Goal: Task Accomplishment & Management: Use online tool/utility

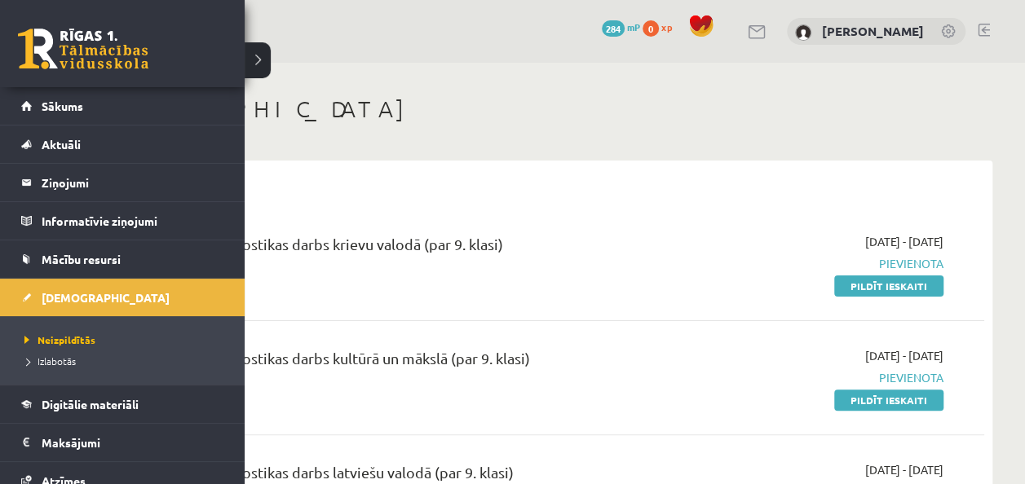
click at [97, 408] on span "Digitālie materiāli" at bounding box center [90, 404] width 97 height 15
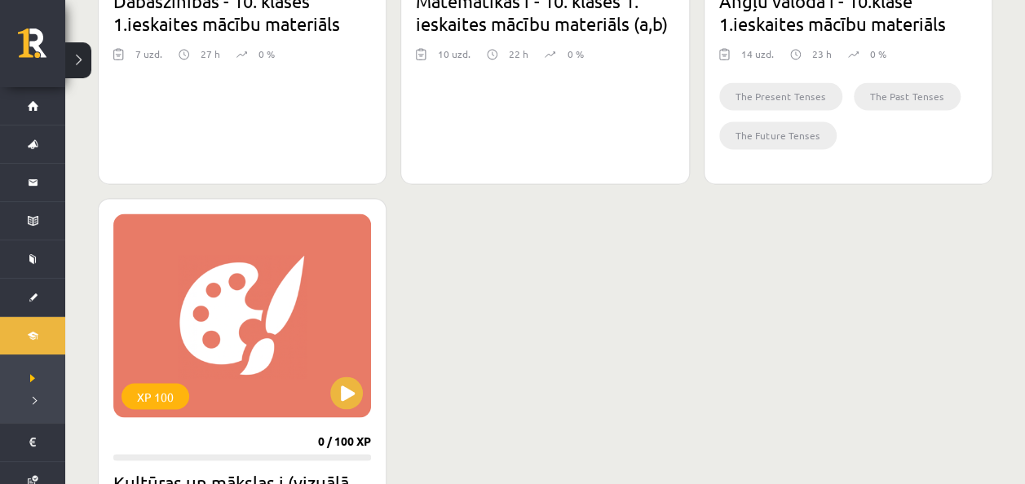
scroll to position [1060, 0]
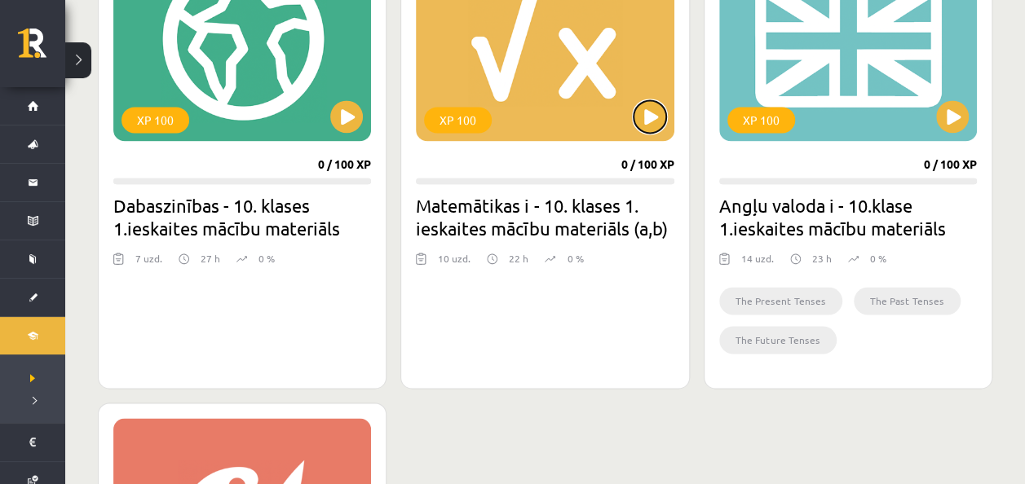
click at [648, 122] on button at bounding box center [650, 116] width 33 height 33
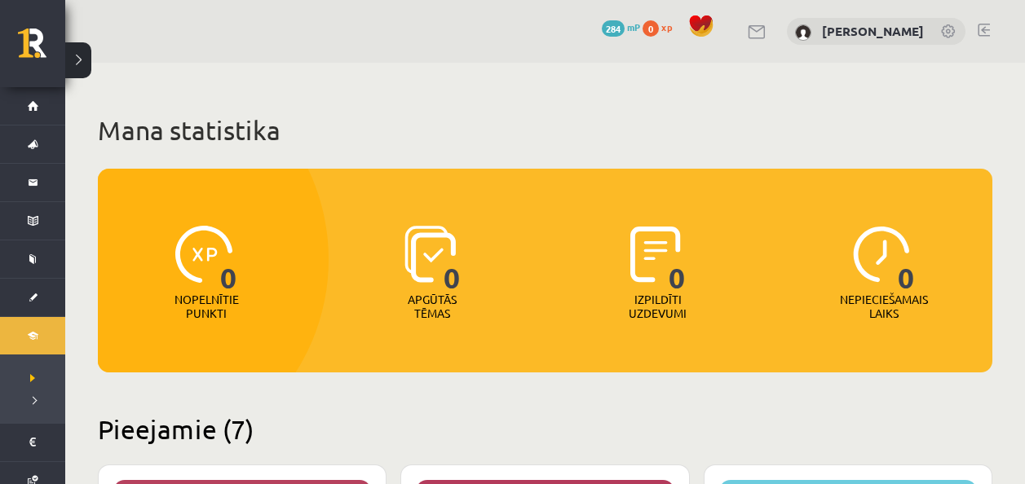
scroll to position [1060, 0]
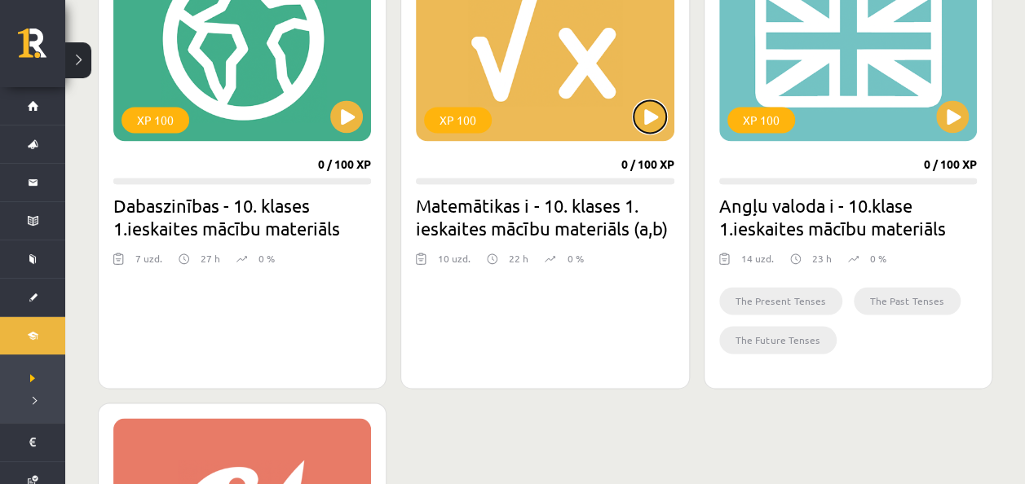
click at [651, 109] on button at bounding box center [650, 116] width 33 height 33
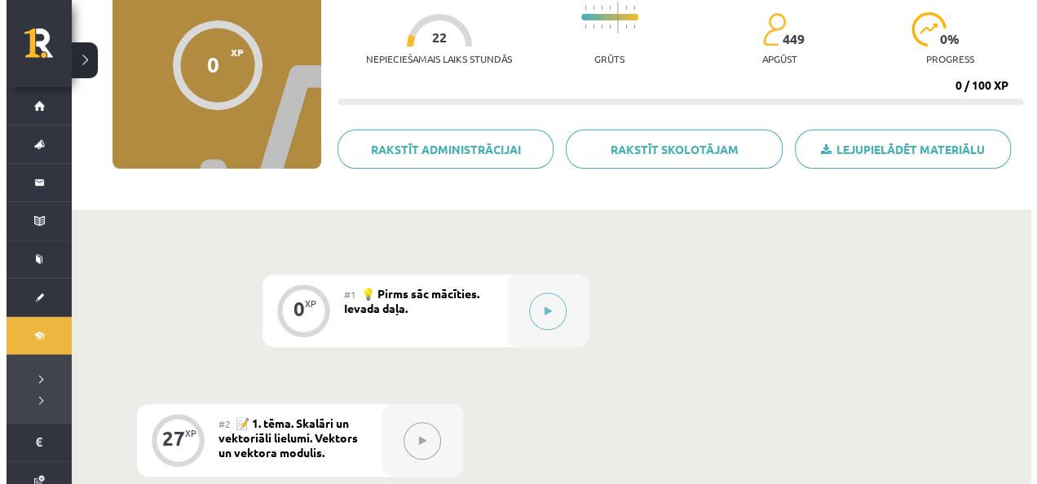
scroll to position [245, 0]
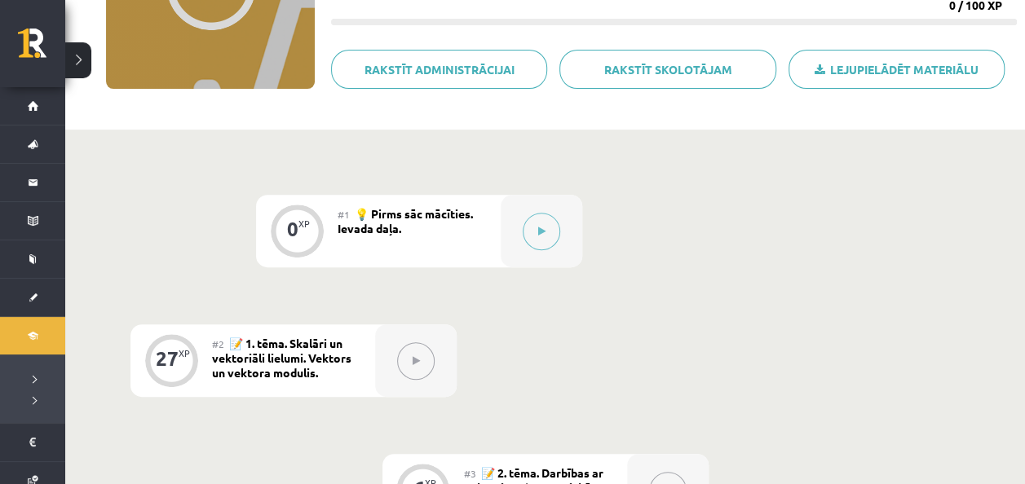
click at [543, 240] on button at bounding box center [542, 232] width 38 height 38
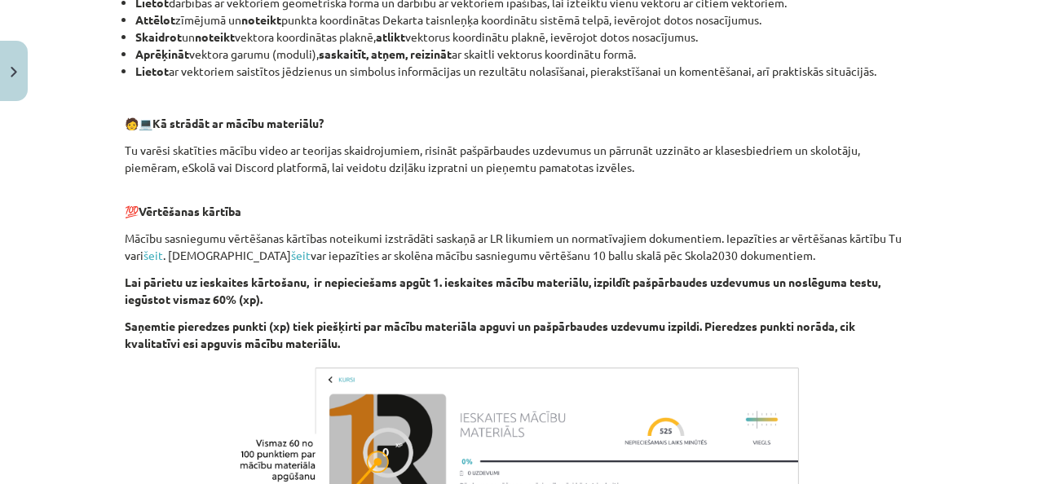
scroll to position [969, 0]
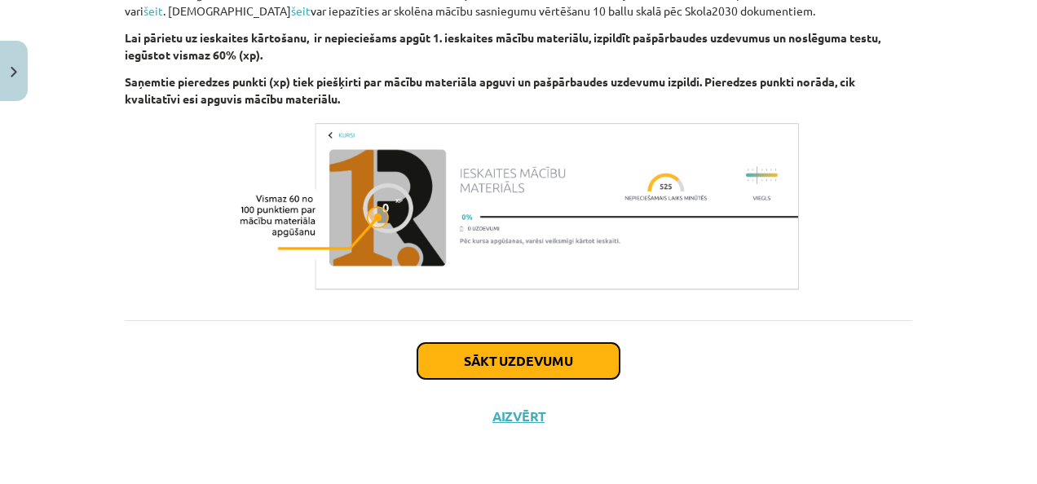
click at [444, 357] on button "Sākt uzdevumu" at bounding box center [519, 361] width 202 height 36
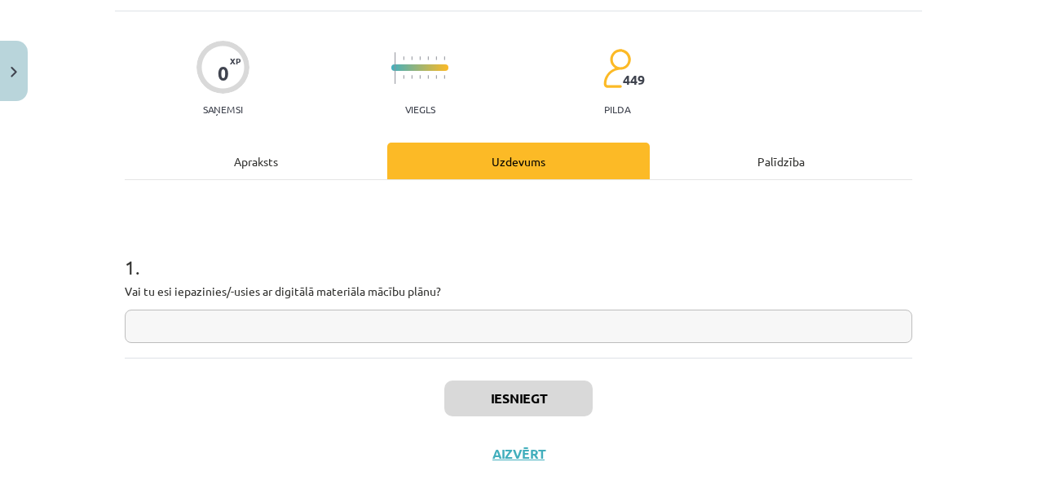
scroll to position [122, 0]
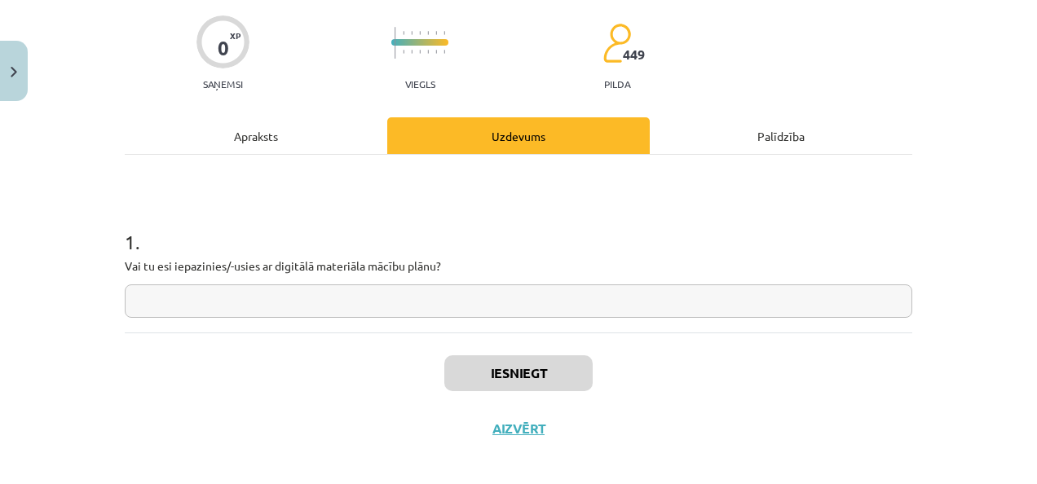
click at [347, 303] on input "text" at bounding box center [519, 301] width 788 height 33
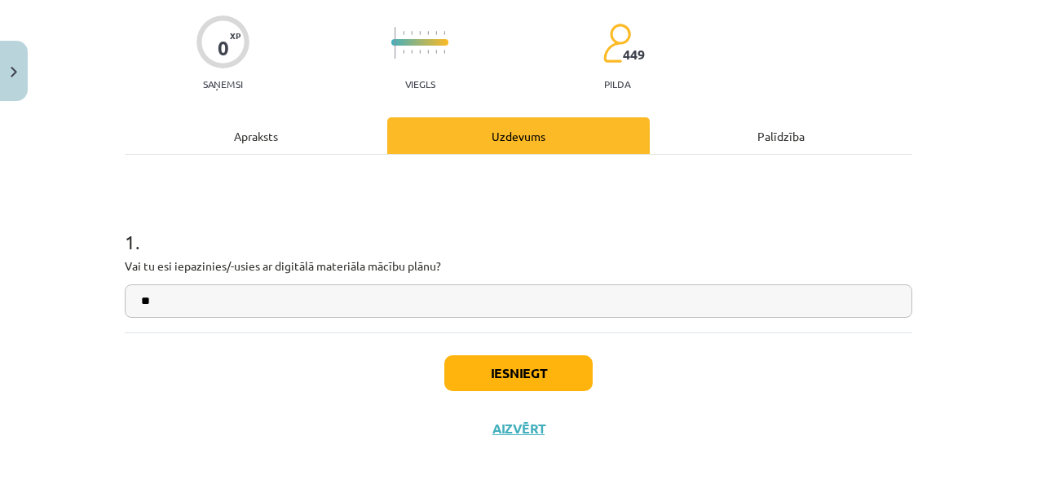
type input "**"
click at [519, 369] on button "Iesniegt" at bounding box center [518, 374] width 148 height 36
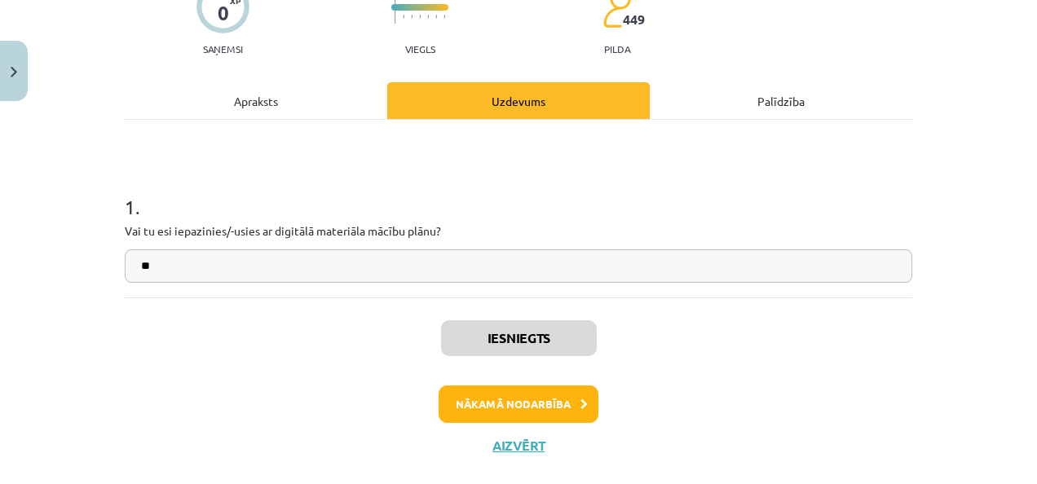
scroll to position [186, 0]
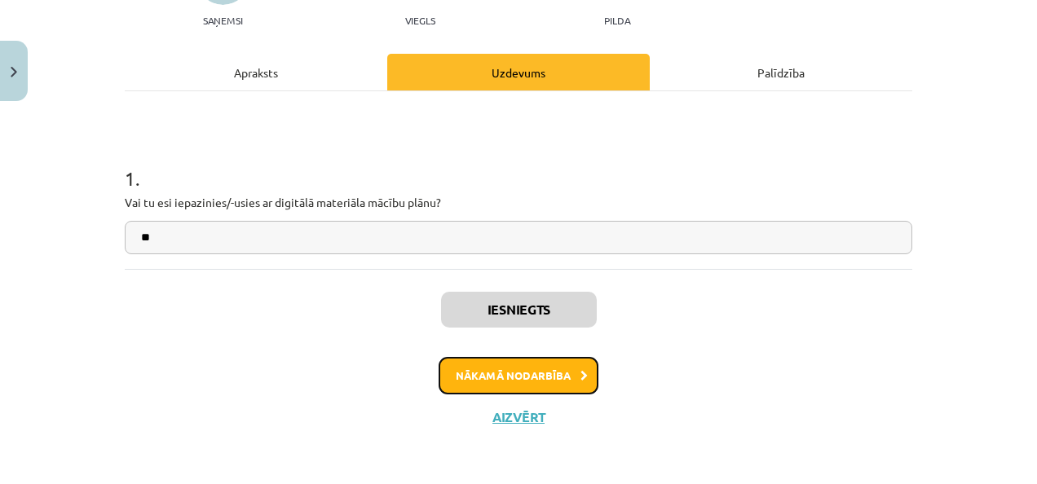
click at [581, 378] on icon at bounding box center [584, 376] width 7 height 11
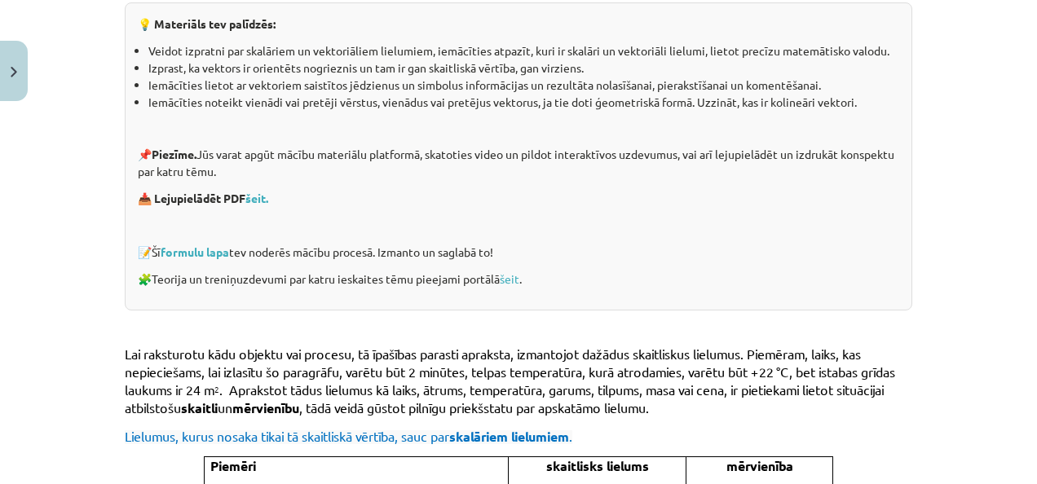
scroll to position [367, 0]
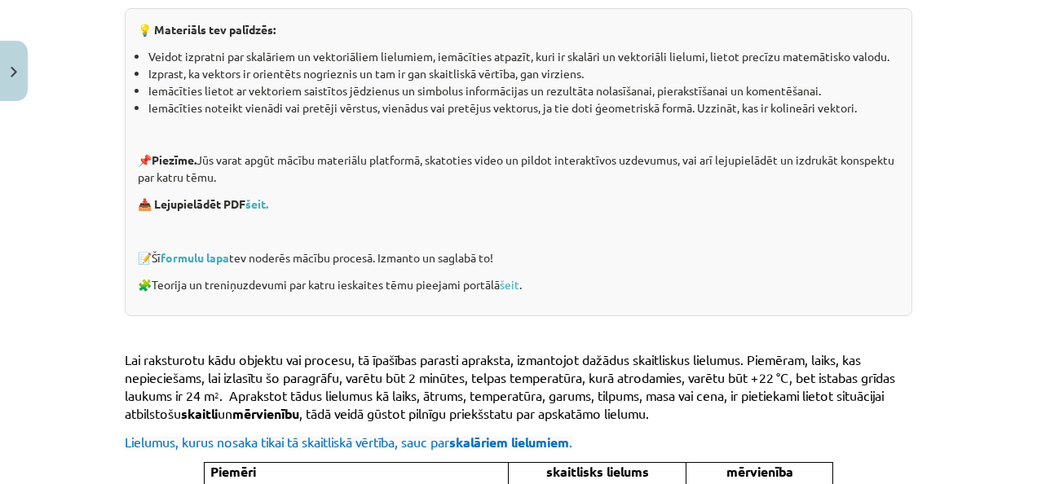
click at [211, 257] on link "formulu lapa" at bounding box center [195, 257] width 69 height 15
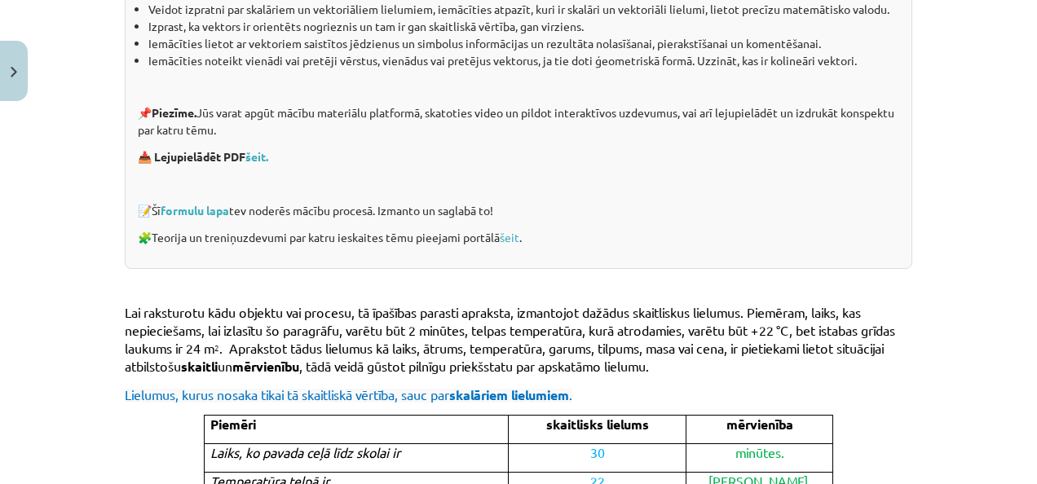
scroll to position [449, 0]
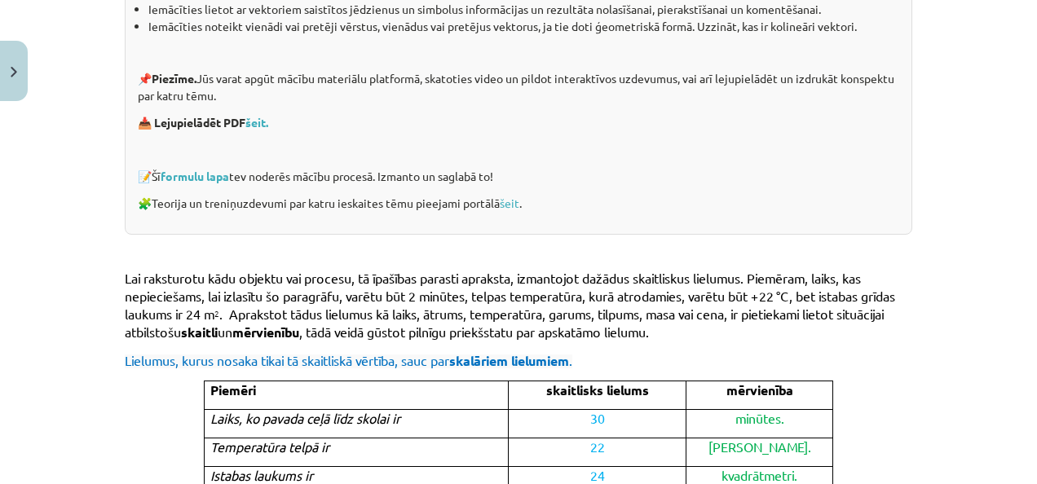
click at [506, 202] on link "šeit" at bounding box center [510, 203] width 20 height 15
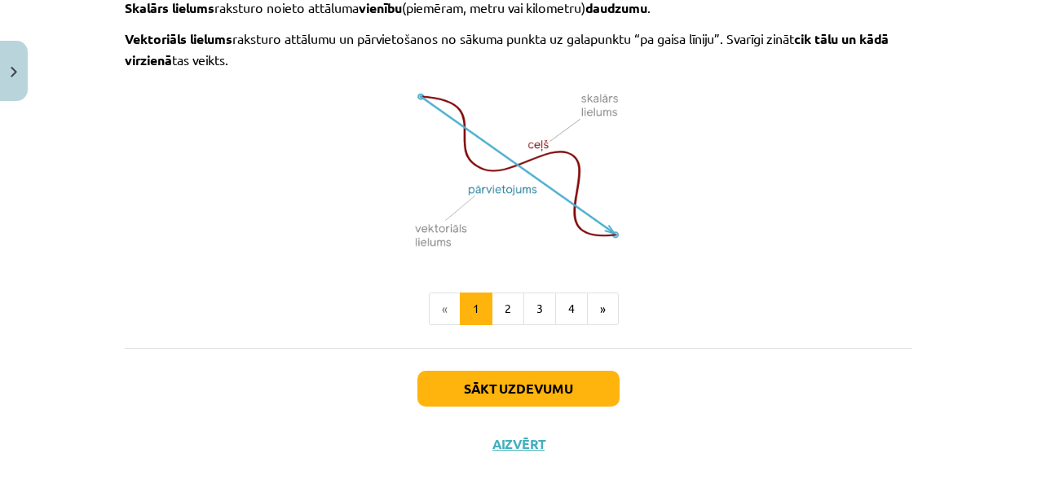
scroll to position [1183, 0]
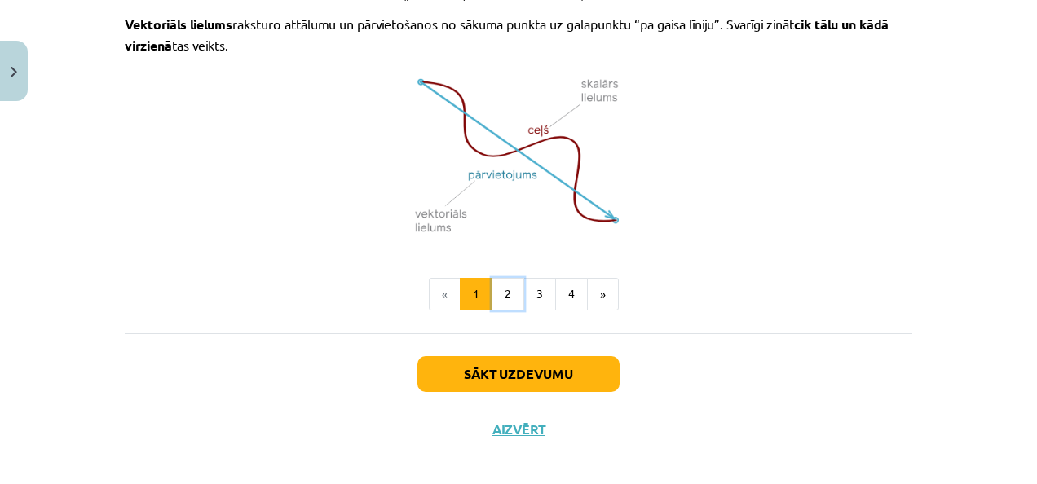
click at [509, 290] on button "2" at bounding box center [508, 294] width 33 height 33
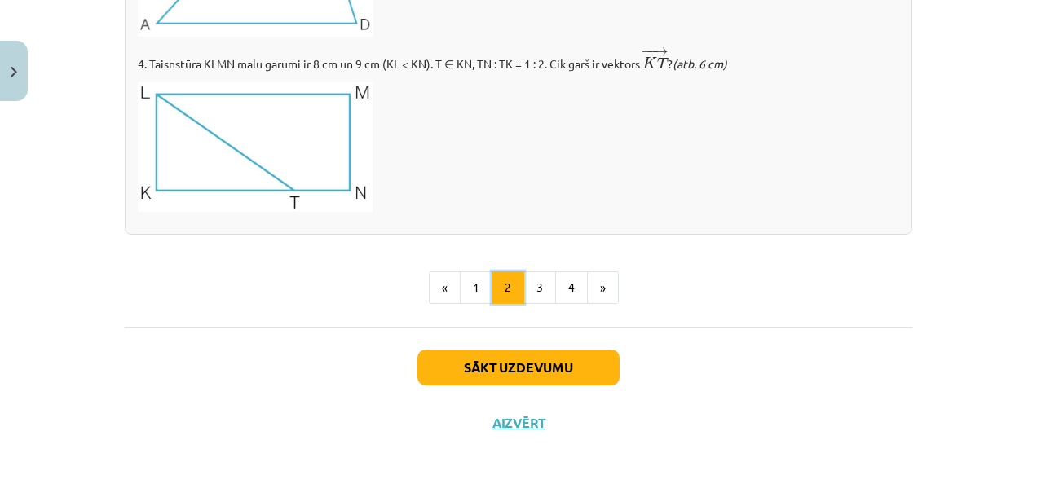
scroll to position [2052, 0]
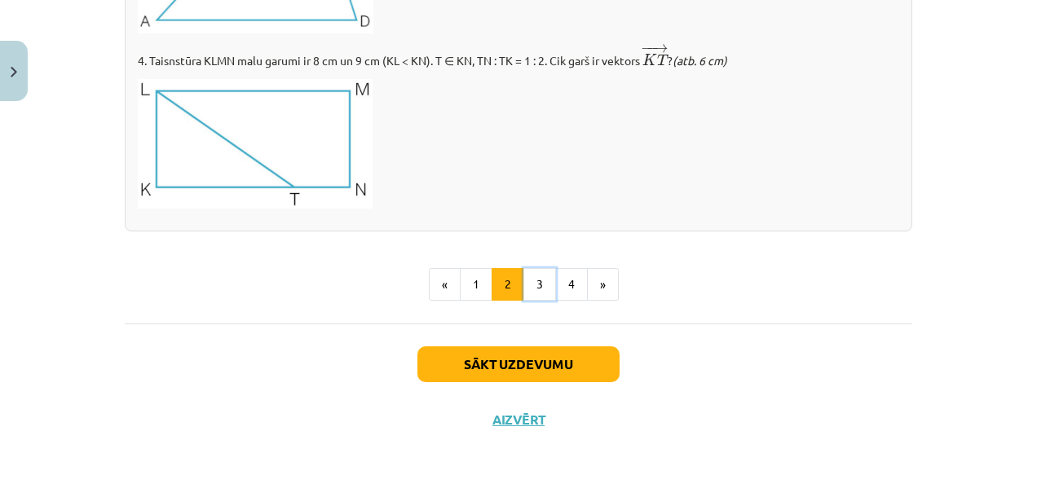
click at [533, 273] on button "3" at bounding box center [540, 284] width 33 height 33
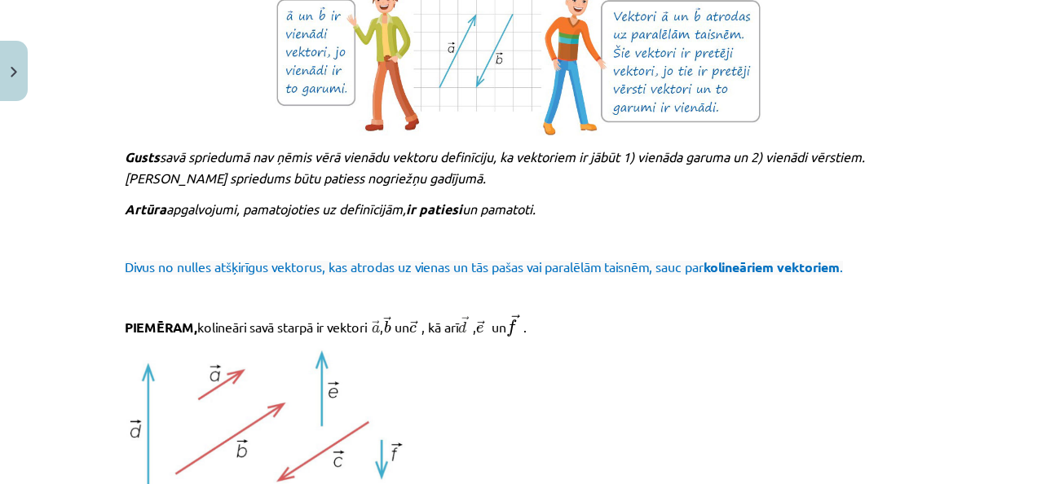
scroll to position [1888, 0]
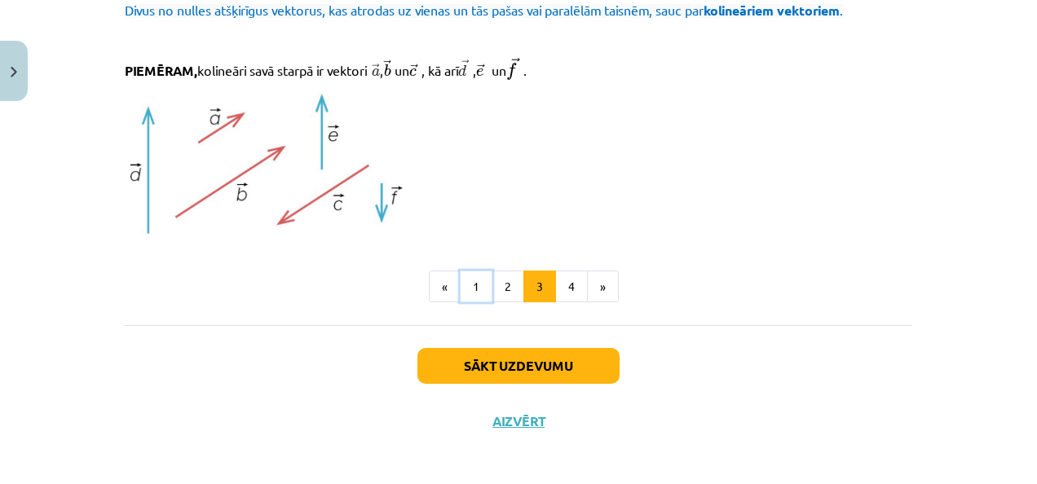
click at [476, 273] on button "1" at bounding box center [476, 287] width 33 height 33
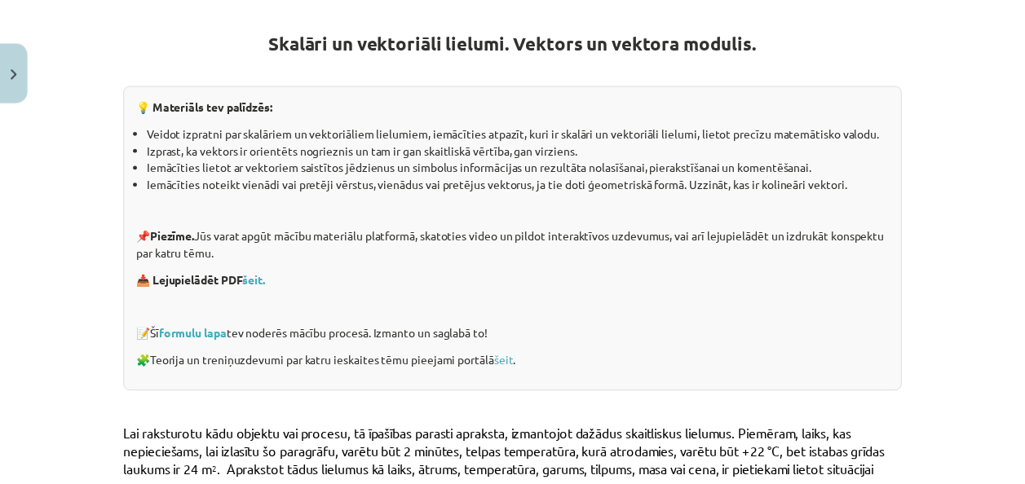
scroll to position [0, 0]
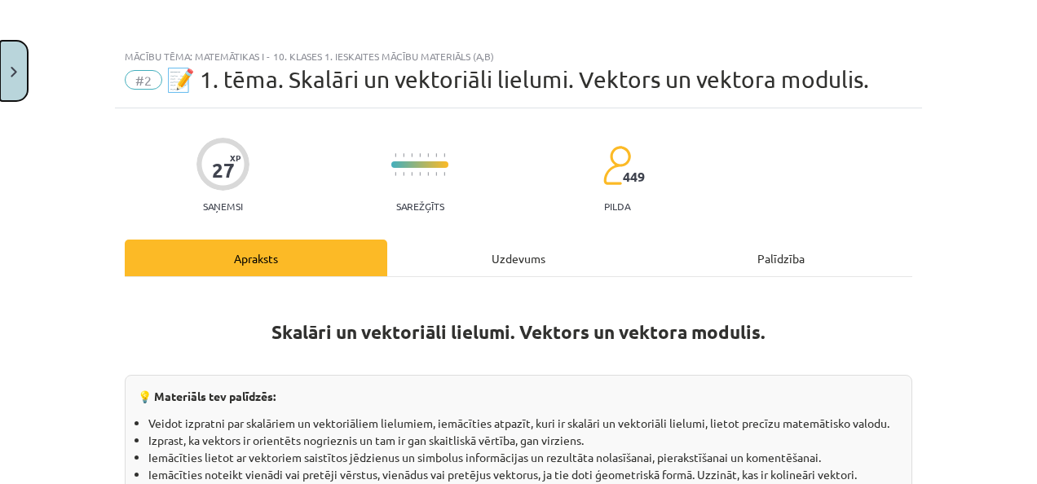
click at [11, 70] on img "Close" at bounding box center [14, 72] width 7 height 11
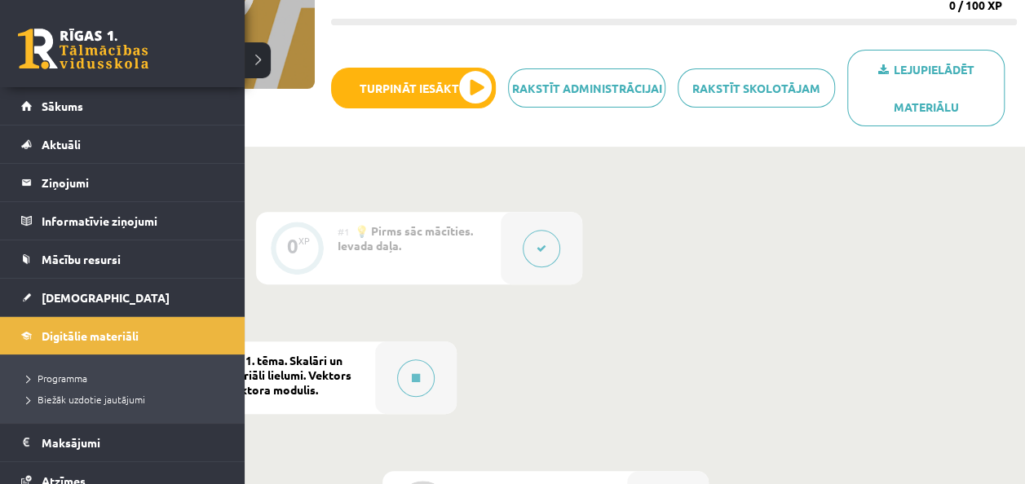
click at [77, 294] on span "[DEMOGRAPHIC_DATA]" at bounding box center [106, 297] width 128 height 15
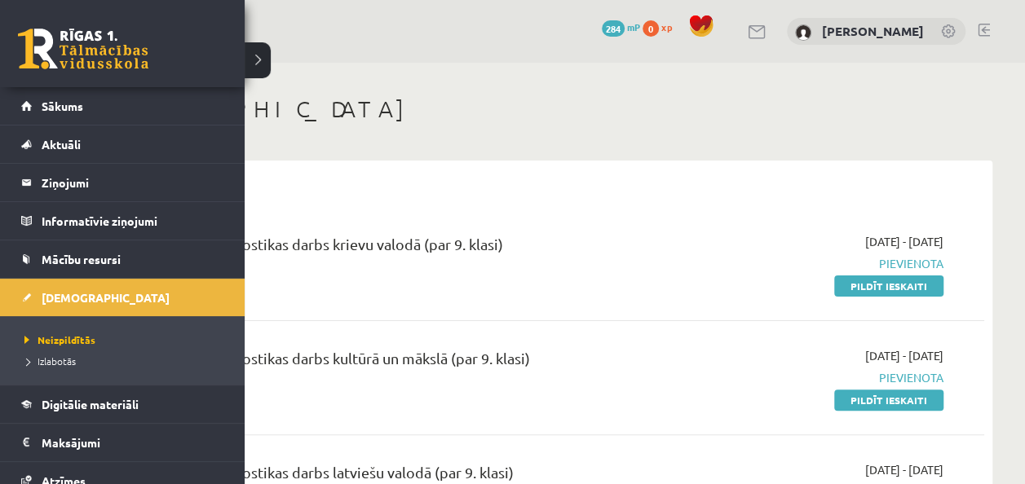
click at [51, 365] on span "Izlabotās" at bounding box center [47, 361] width 55 height 13
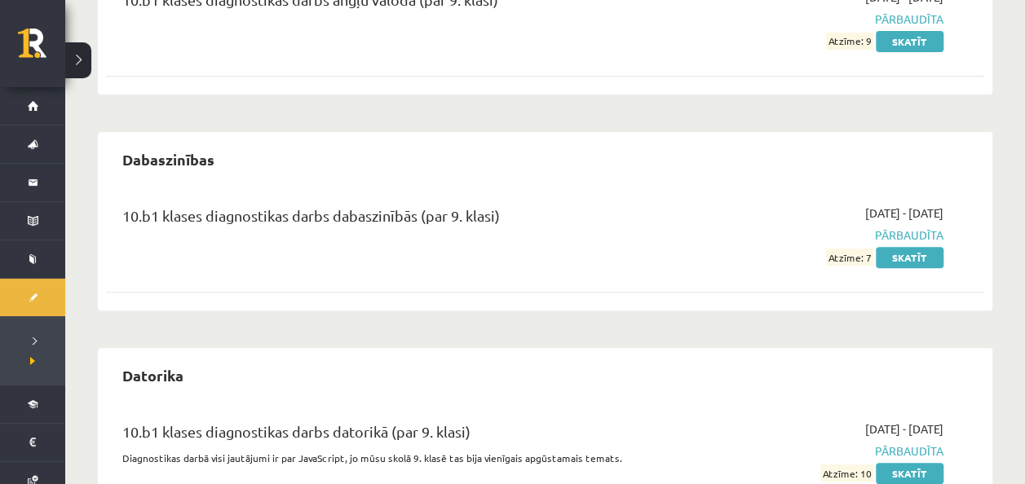
scroll to position [318, 0]
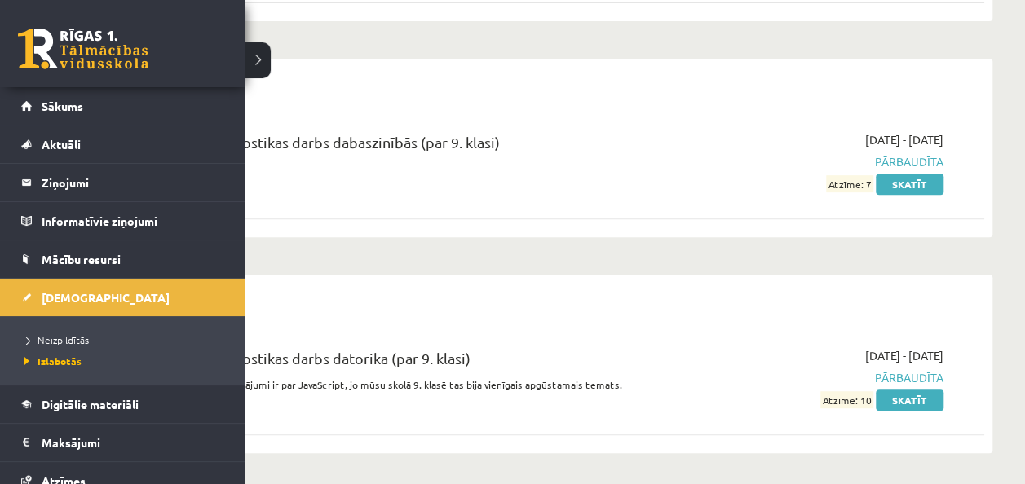
click at [119, 406] on span "Digitālie materiāli" at bounding box center [90, 404] width 97 height 15
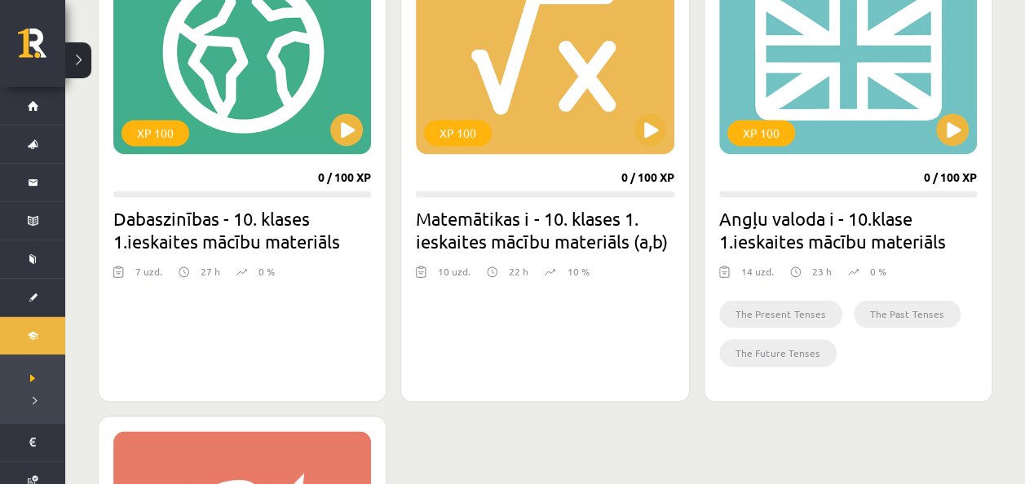
scroll to position [1052, 0]
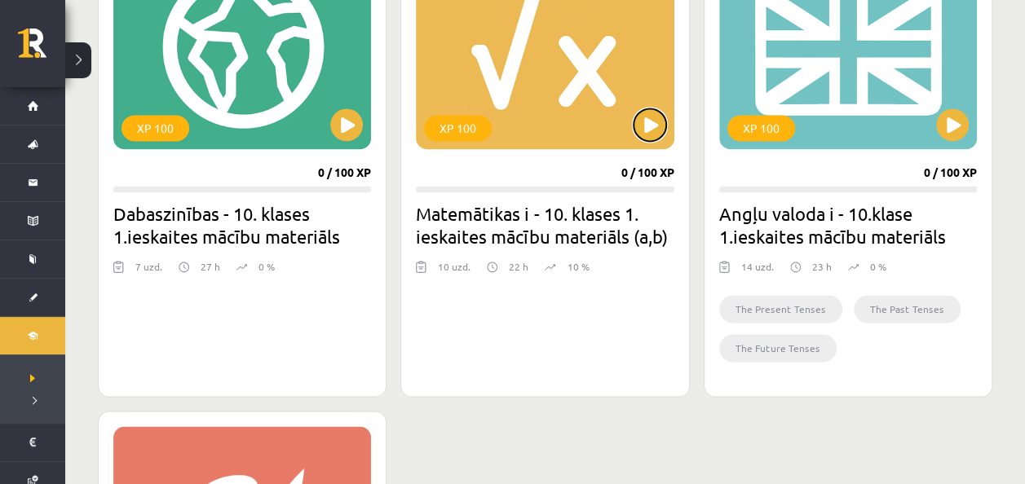
click at [658, 121] on button at bounding box center [650, 124] width 33 height 33
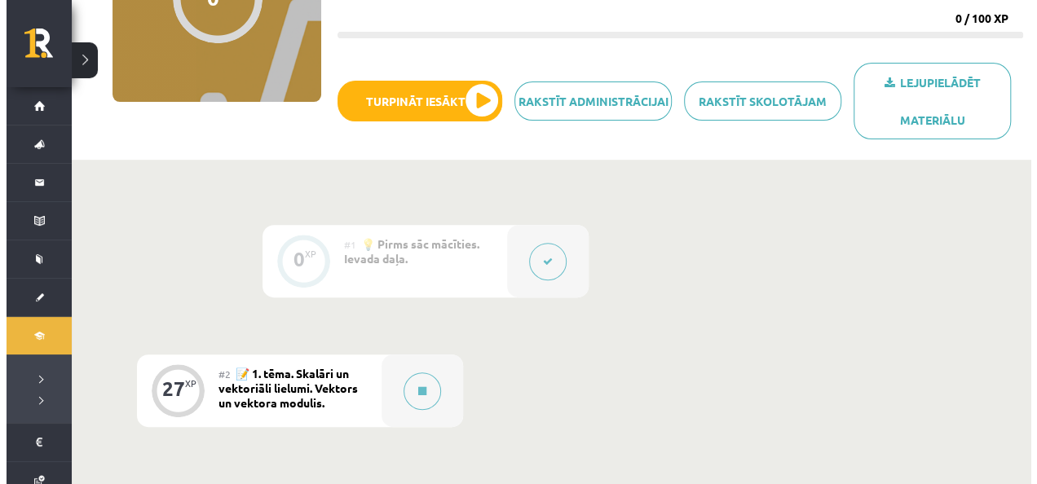
scroll to position [163, 0]
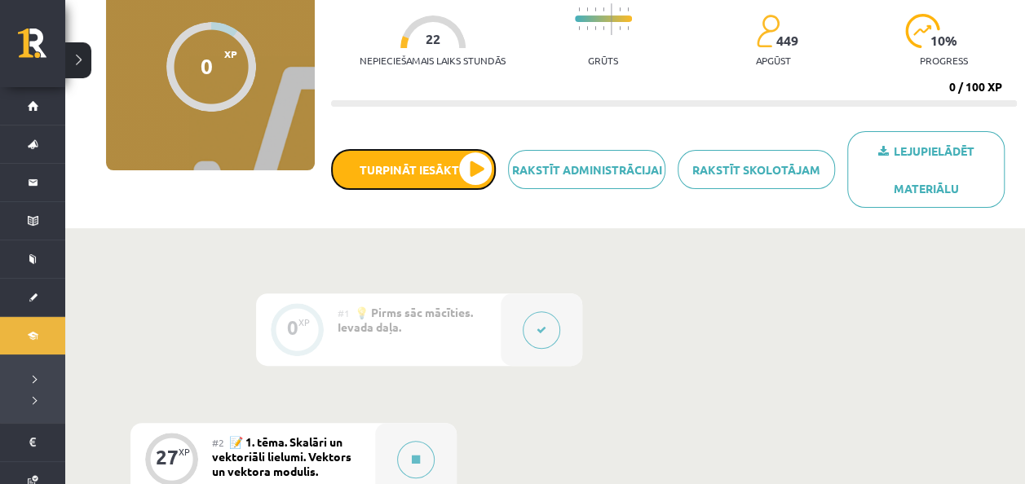
click at [444, 175] on button "Turpināt iesākto" at bounding box center [413, 169] width 165 height 41
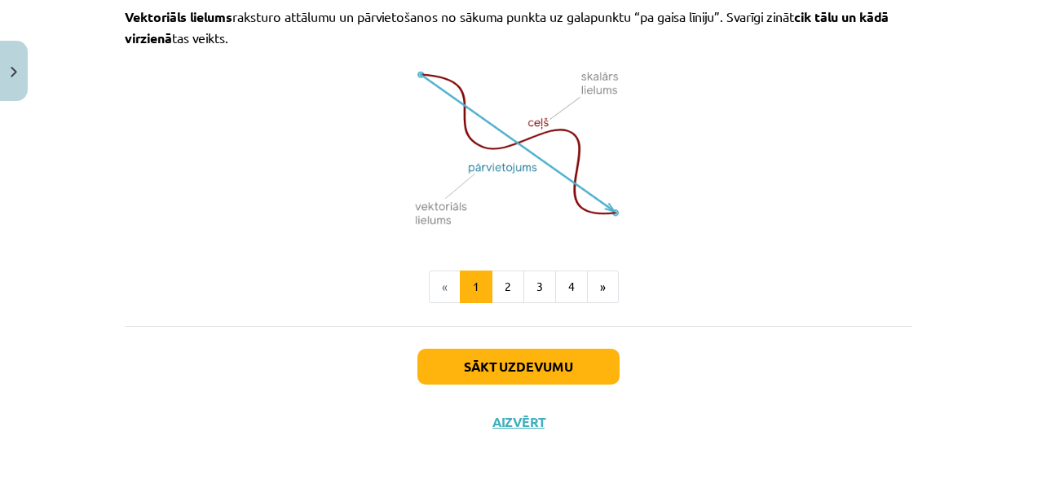
scroll to position [1192, 0]
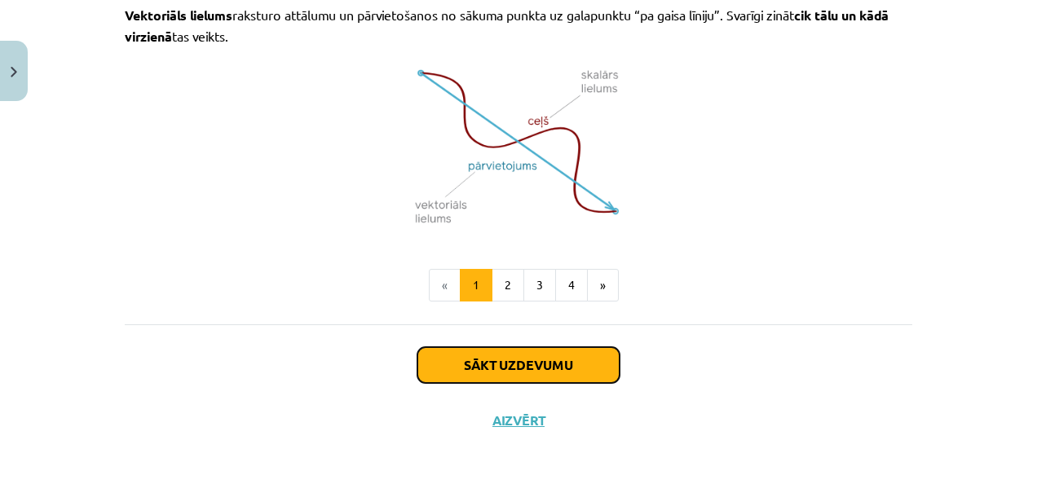
click at [451, 352] on button "Sākt uzdevumu" at bounding box center [519, 365] width 202 height 36
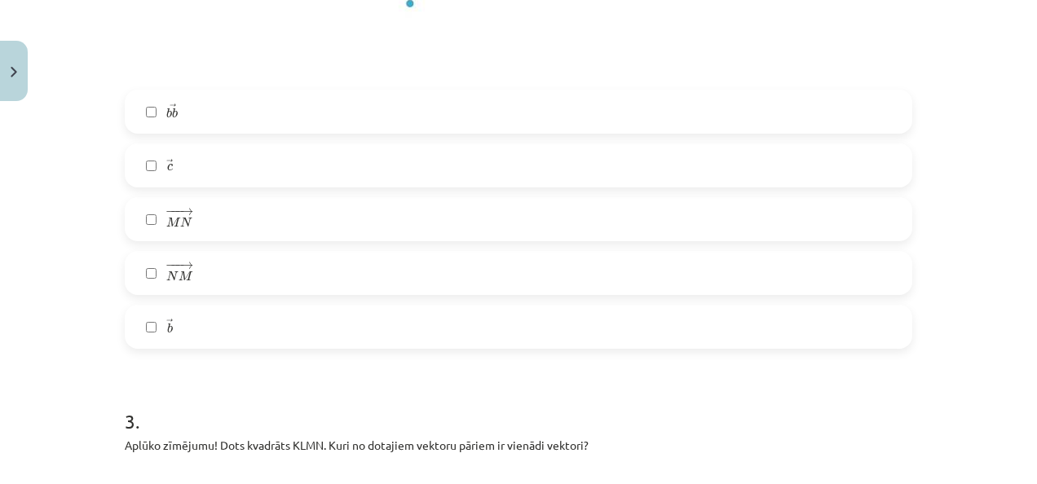
scroll to position [1223, 0]
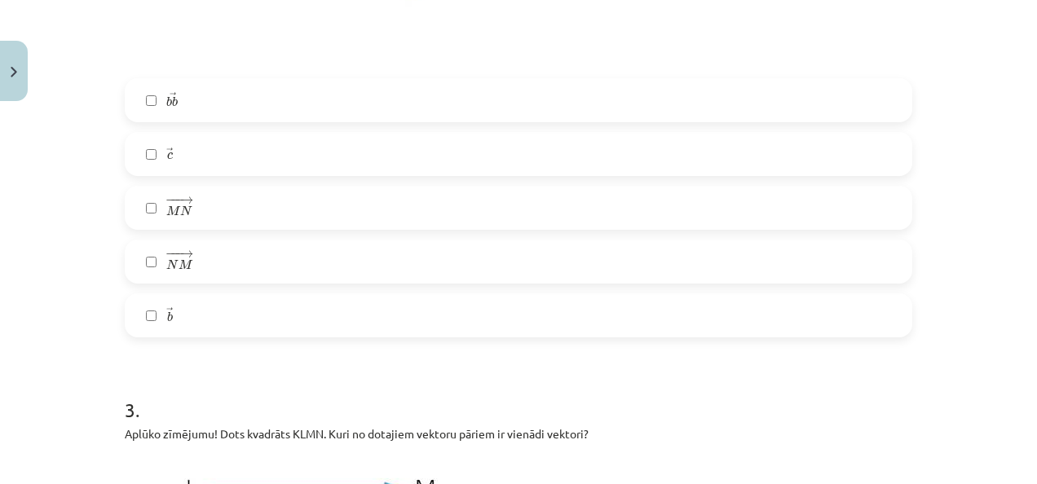
click at [147, 325] on label "→ b b →" at bounding box center [518, 315] width 785 height 41
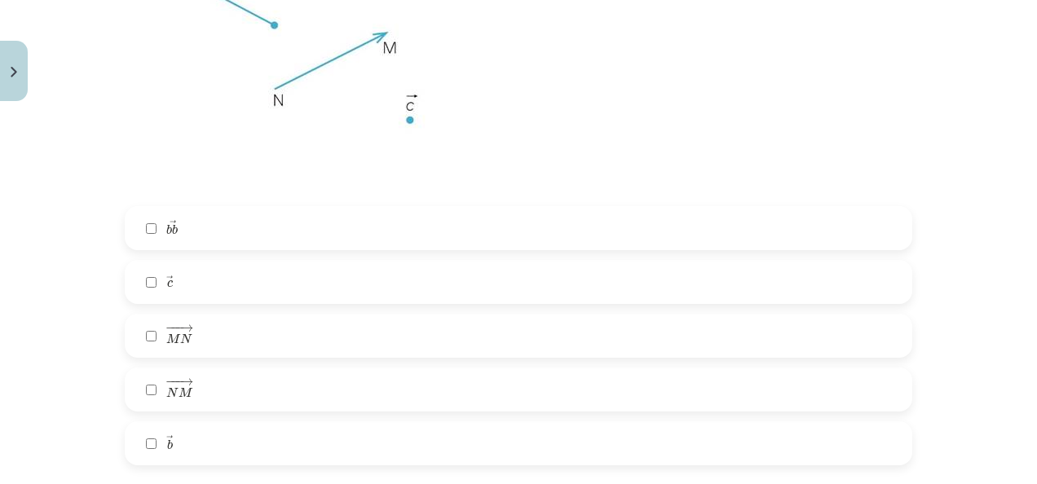
scroll to position [1060, 0]
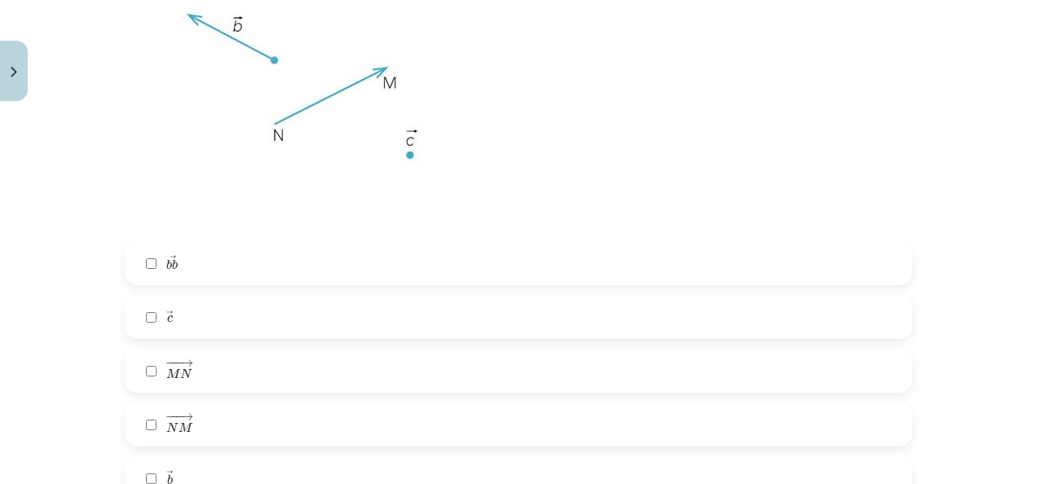
click at [166, 379] on span "M" at bounding box center [173, 374] width 14 height 11
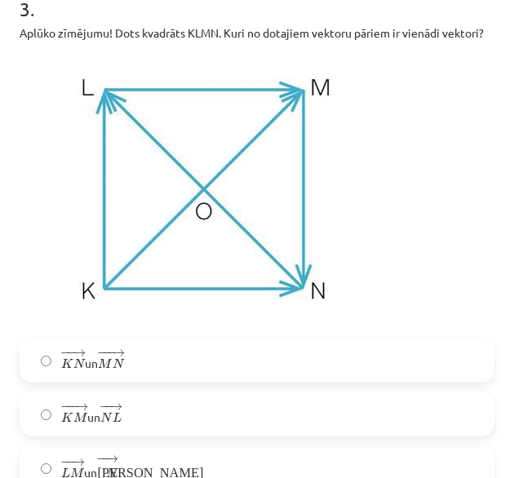
scroll to position [1674, 0]
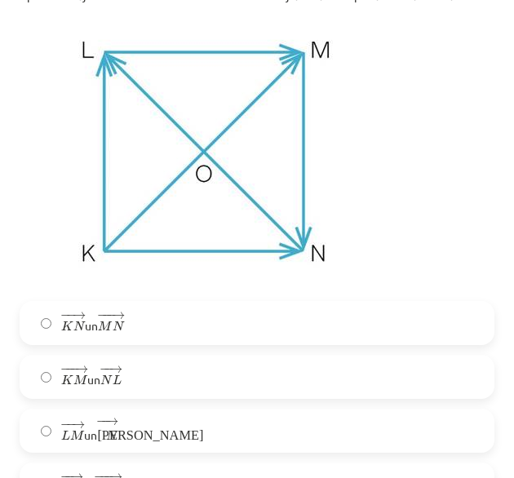
click at [321, 446] on label "− − → L M L M → un − − → К N К N →" at bounding box center [256, 430] width 471 height 41
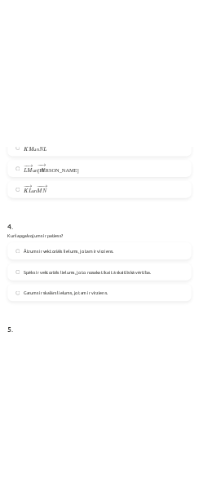
scroll to position [2082, 0]
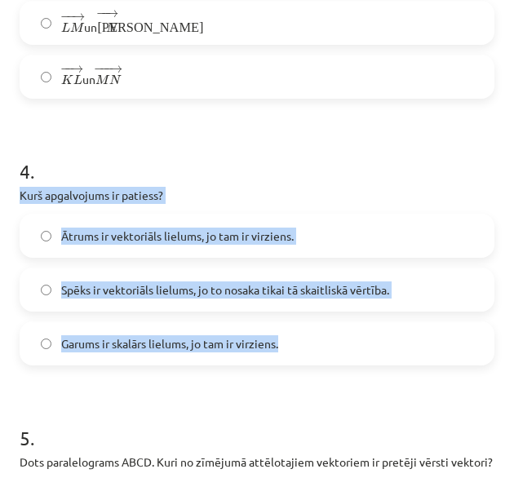
drag, startPoint x: 10, startPoint y: 211, endPoint x: 292, endPoint y: 356, distance: 317.3
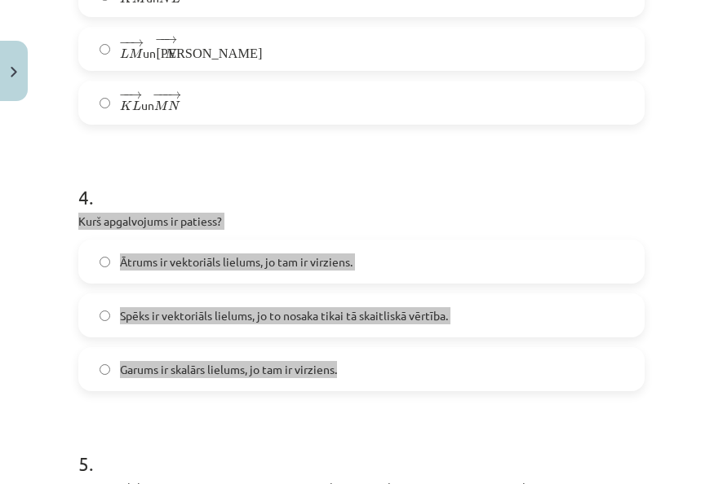
scroll to position [2103, 0]
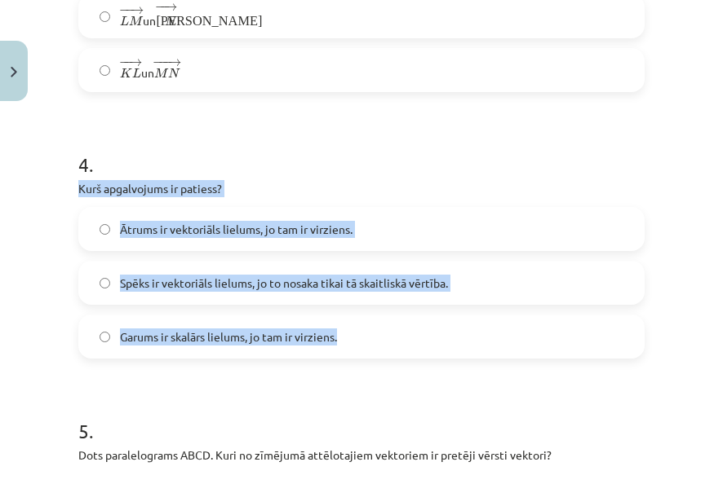
click at [378, 231] on label "Ātrums ir vektoriāls lielums, jo tam ir virziens." at bounding box center [361, 229] width 563 height 41
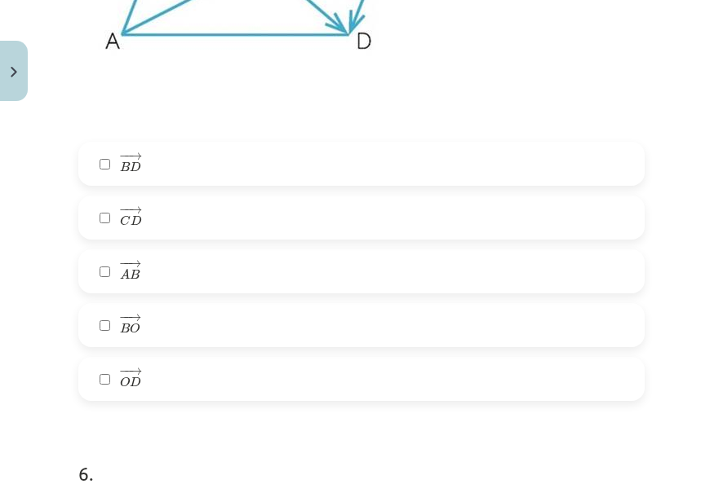
scroll to position [2755, 0]
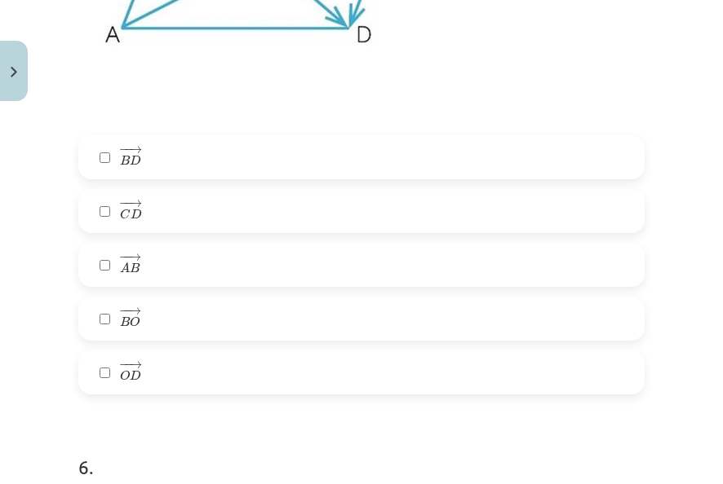
click at [399, 258] on label "− − → A B A B →" at bounding box center [361, 265] width 563 height 41
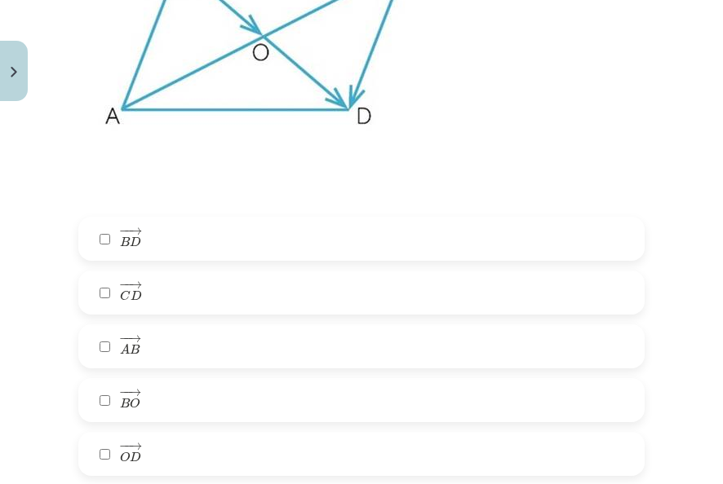
click at [395, 292] on label "− − → C D C D →" at bounding box center [361, 292] width 563 height 41
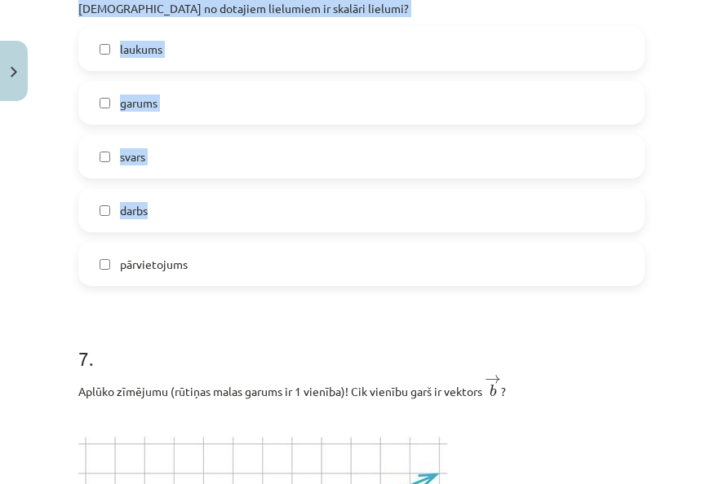
scroll to position [3244, 0]
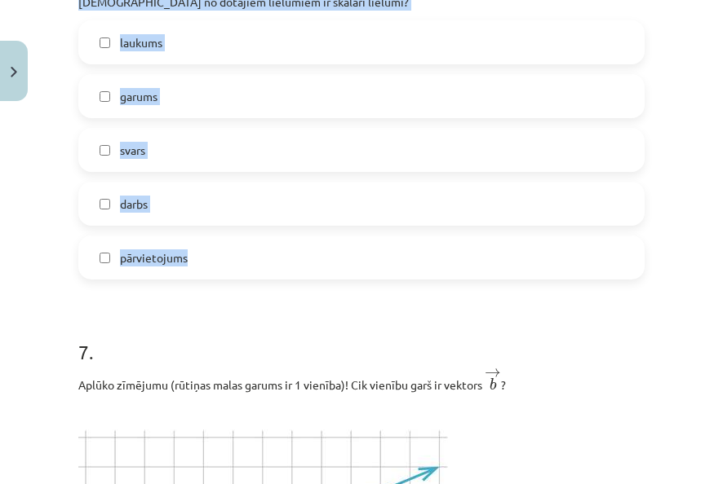
drag, startPoint x: 69, startPoint y: 158, endPoint x: 248, endPoint y: 241, distance: 197.4
click at [248, 241] on div "Mācību tēma: Matemātikas i - 10. klases 1. ieskaites mācību materiāls (a,b) #2 …" at bounding box center [361, 242] width 723 height 484
click at [108, 88] on label "garums" at bounding box center [361, 96] width 563 height 41
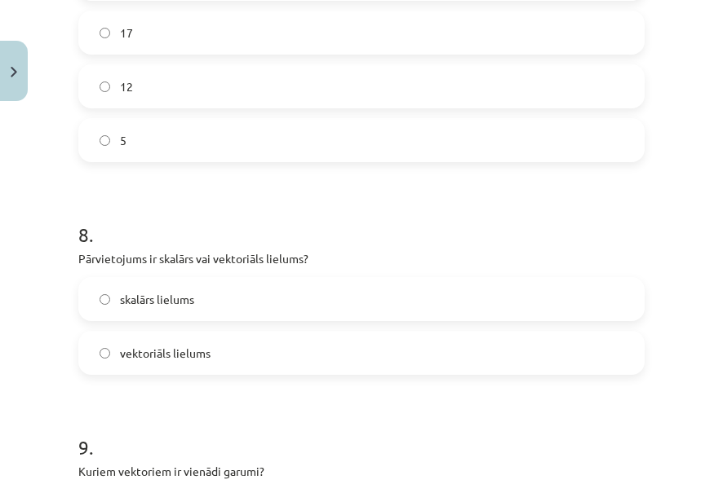
scroll to position [4060, 0]
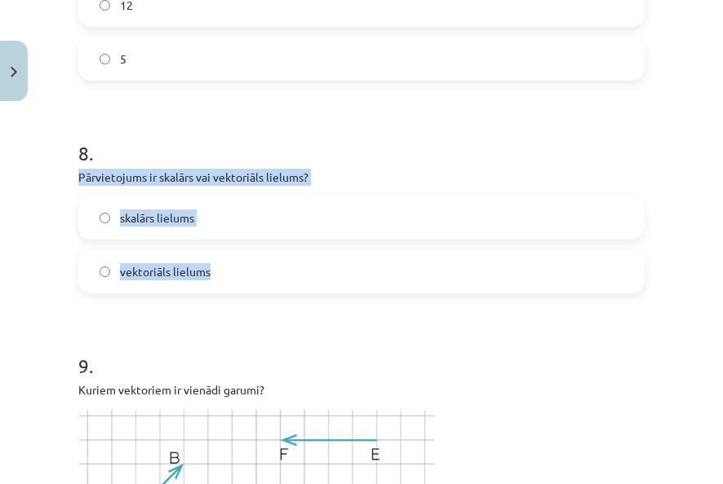
drag, startPoint x: 75, startPoint y: 175, endPoint x: 242, endPoint y: 277, distance: 195.8
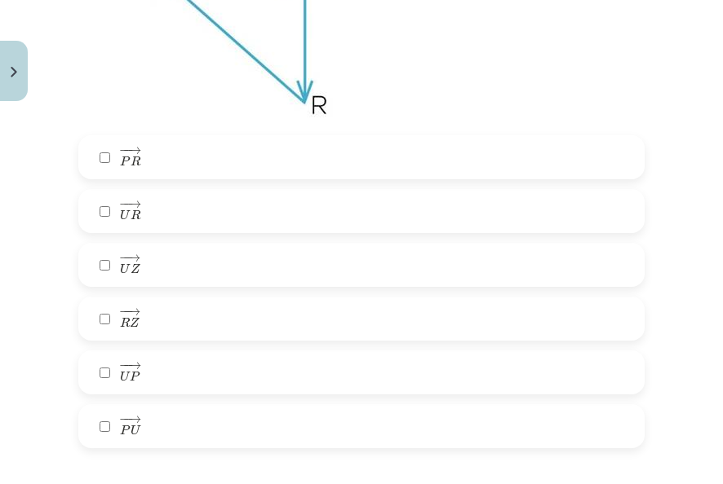
scroll to position [5283, 0]
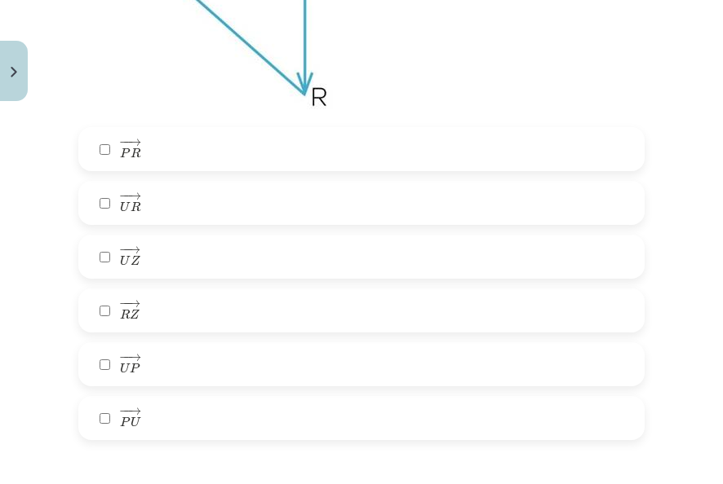
click at [100, 157] on label "− − → P R P R →" at bounding box center [361, 149] width 563 height 41
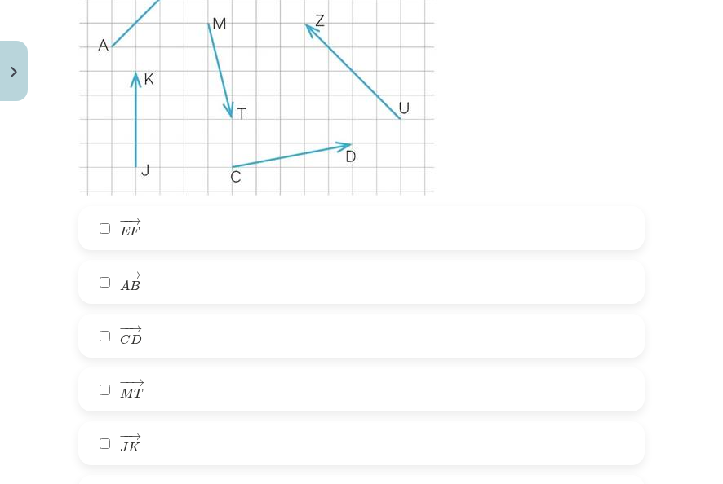
scroll to position [4631, 0]
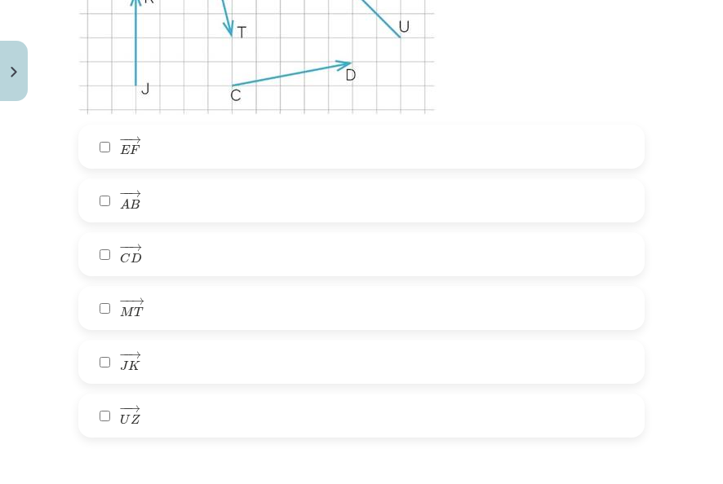
click at [98, 355] on label "− − → J K J K →" at bounding box center [361, 362] width 563 height 41
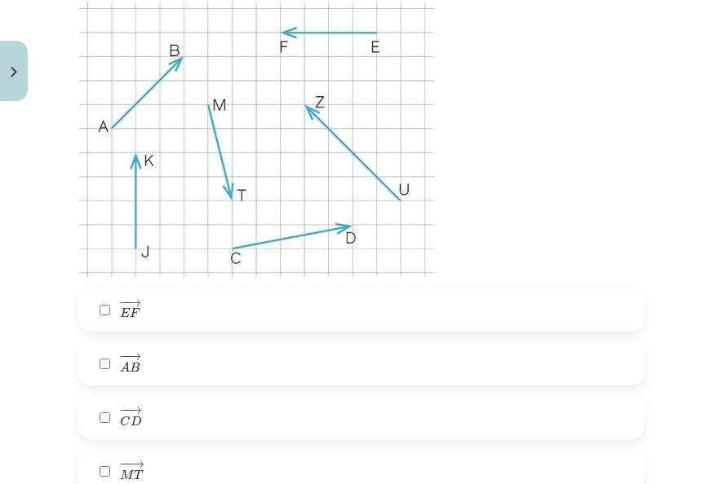
scroll to position [4549, 0]
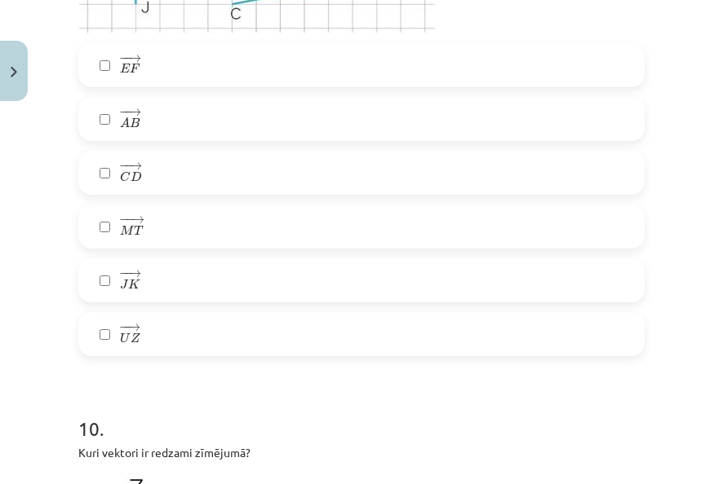
click at [107, 342] on label "− − → U Z U Z →" at bounding box center [361, 334] width 563 height 41
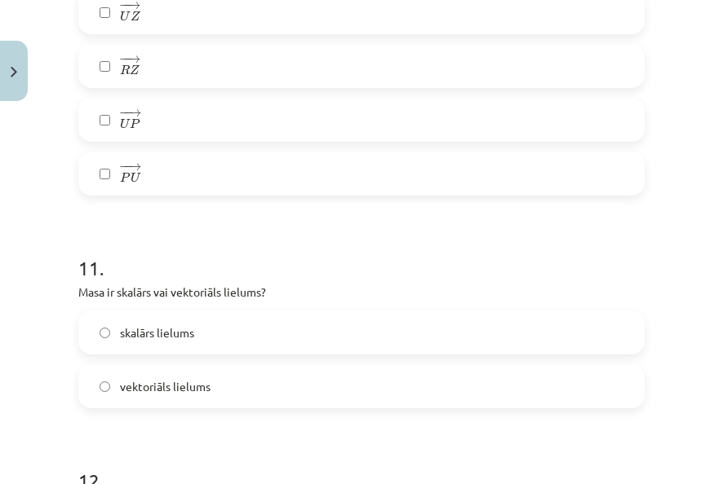
scroll to position [5691, 0]
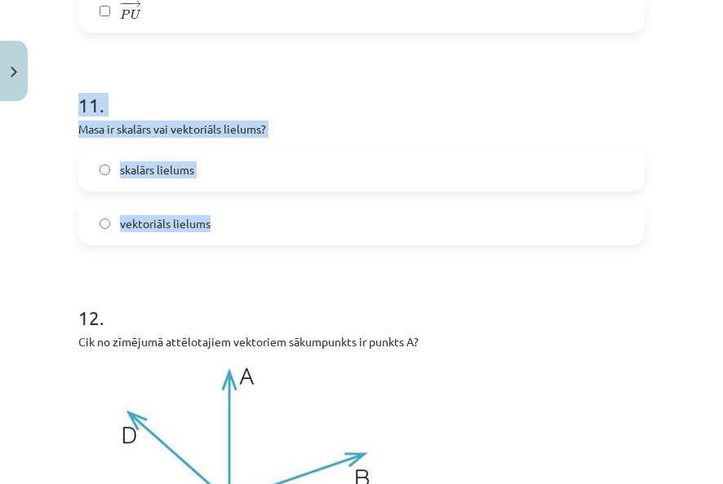
drag, startPoint x: 77, startPoint y: 115, endPoint x: 234, endPoint y: 215, distance: 186.7
click at [297, 180] on label "skalārs lielums" at bounding box center [361, 169] width 563 height 41
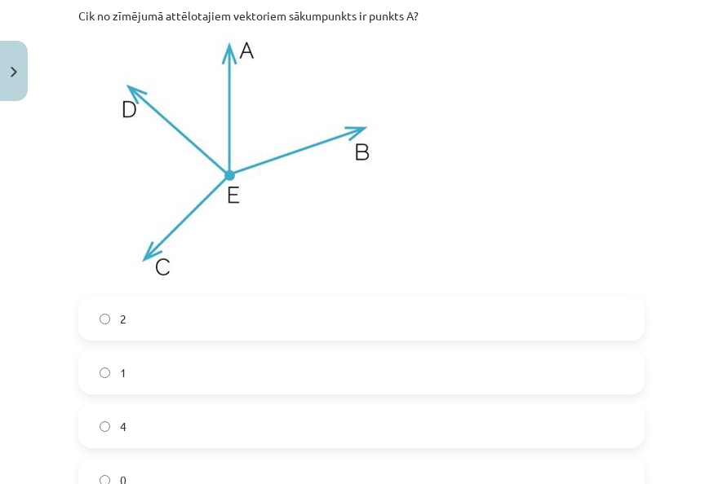
scroll to position [6099, 0]
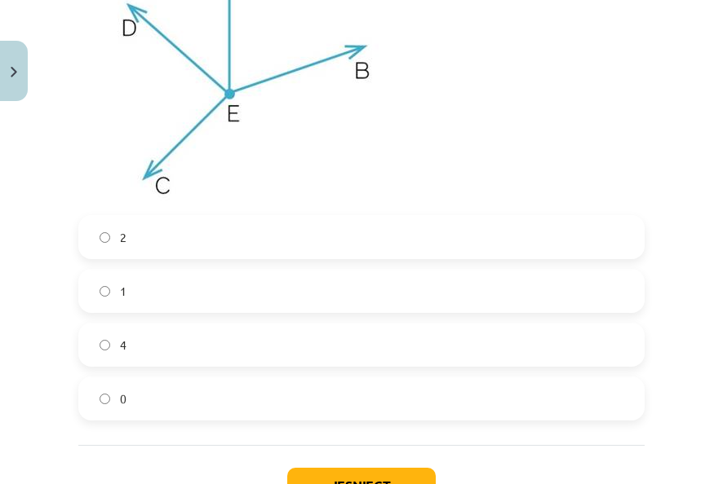
click at [202, 417] on label "0" at bounding box center [361, 398] width 563 height 41
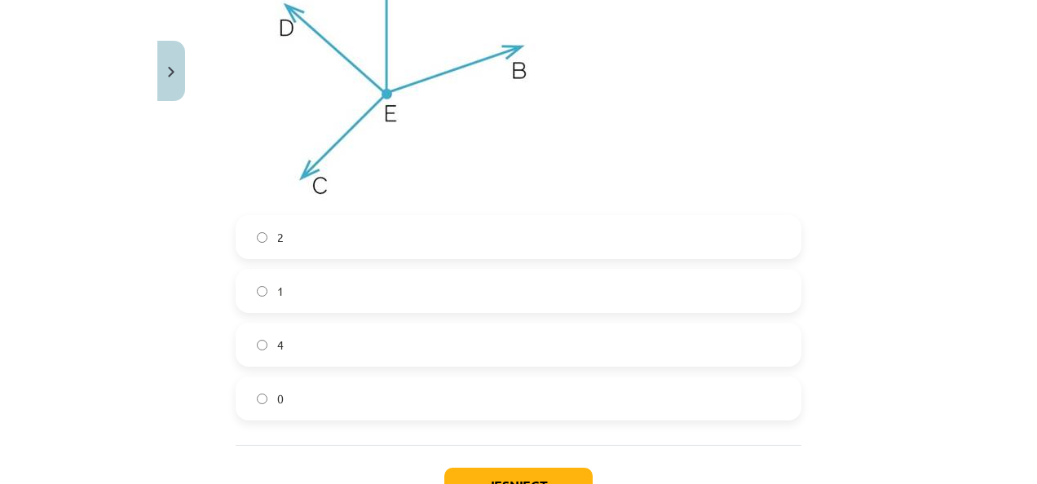
scroll to position [6181, 0]
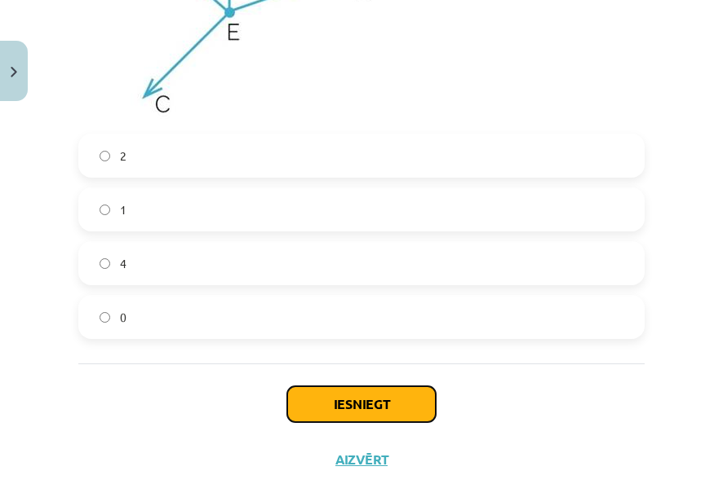
click at [349, 403] on button "Iesniegt" at bounding box center [361, 405] width 148 height 36
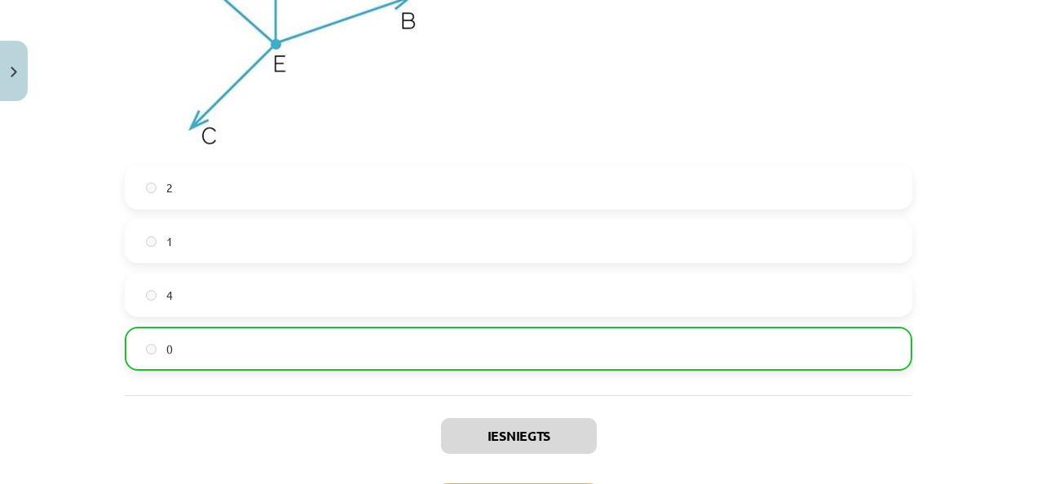
scroll to position [6251, 0]
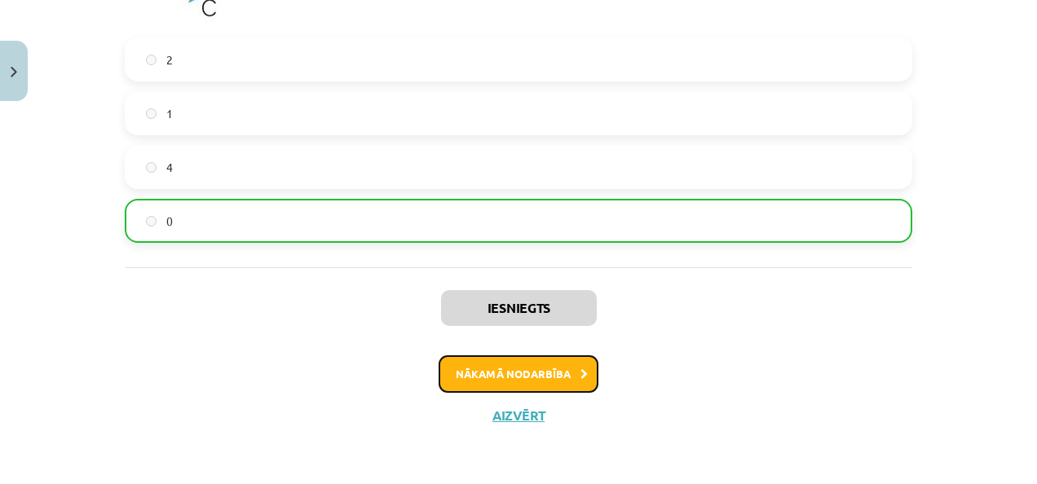
click at [581, 374] on icon at bounding box center [584, 374] width 7 height 11
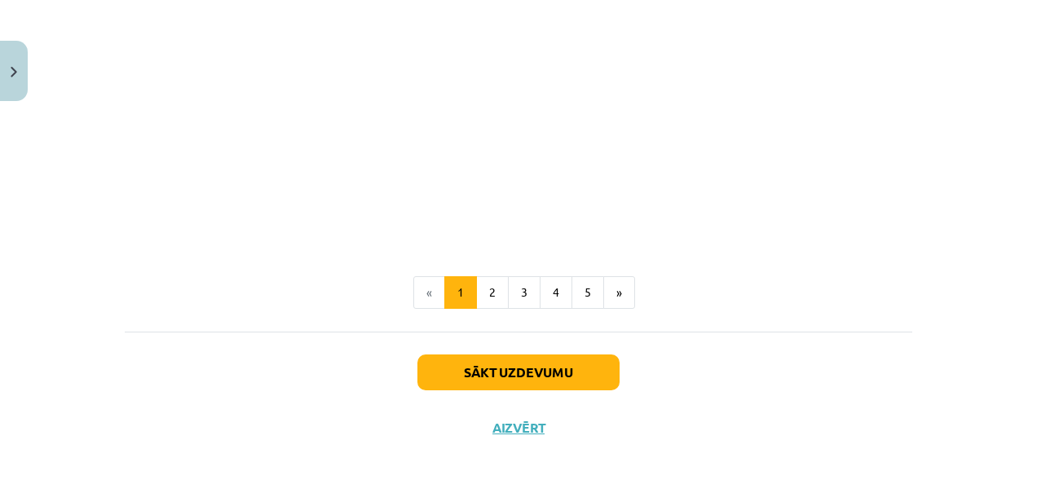
scroll to position [2615, 0]
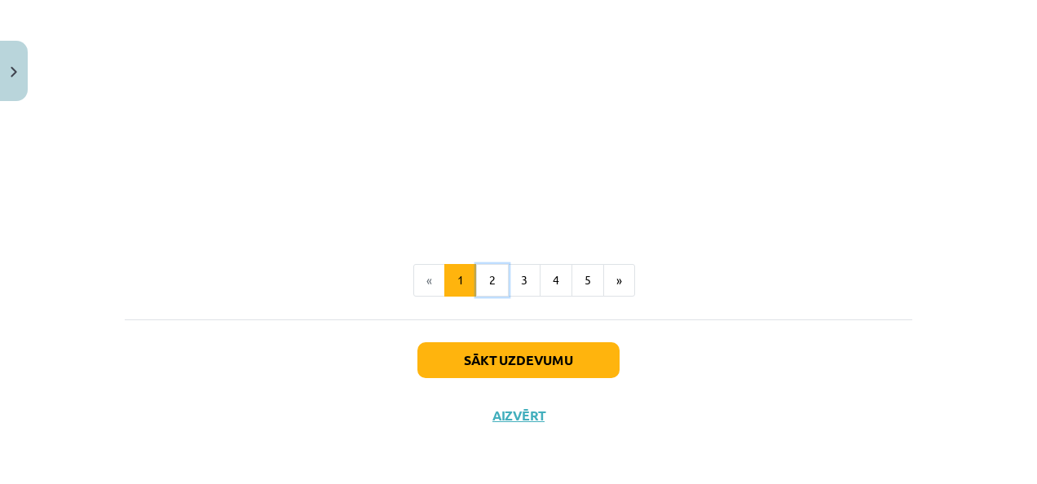
click at [489, 282] on button "2" at bounding box center [492, 280] width 33 height 33
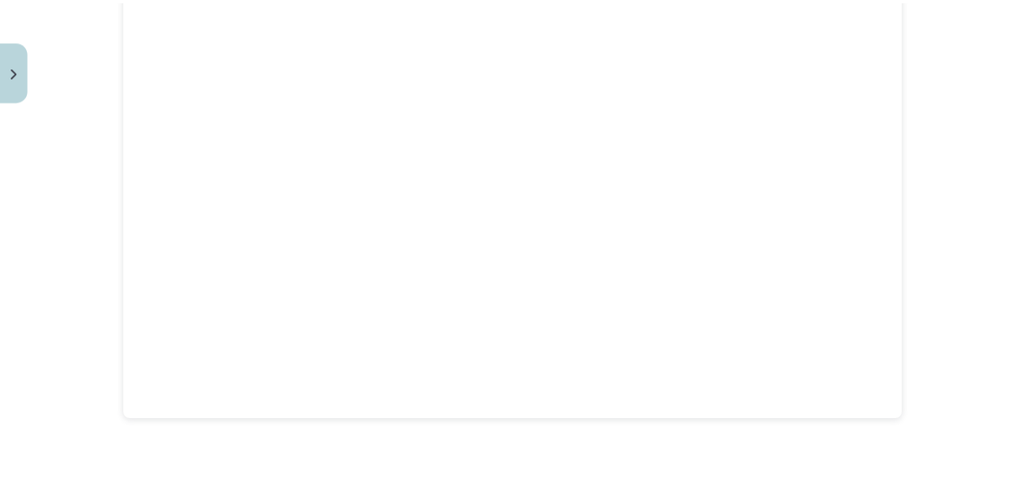
scroll to position [291, 0]
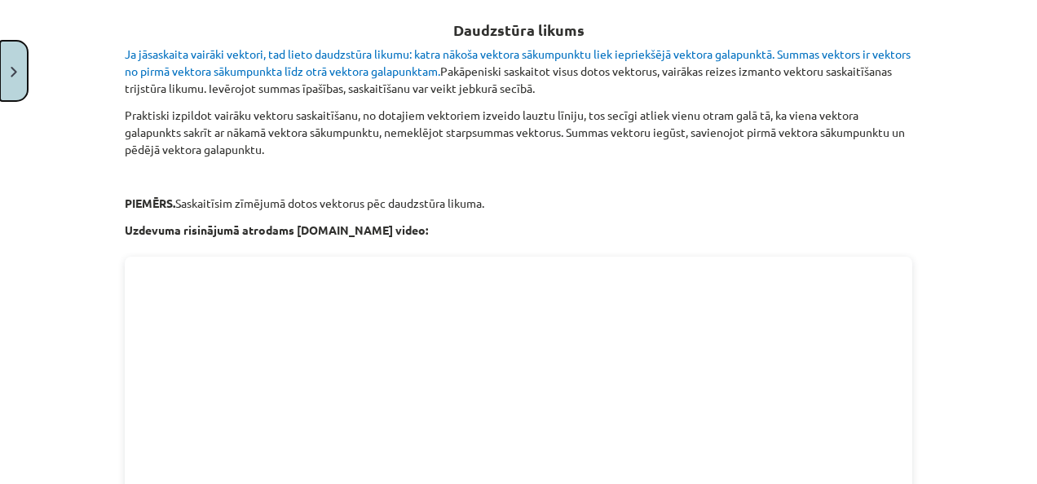
click at [0, 74] on html "0 Dāvanas 284 mP 0 xp Martins Andersons Sākums Aktuāli Kā mācīties eSKOLĀ Konta…" at bounding box center [518, 79] width 1037 height 484
click at [7, 76] on button "Close" at bounding box center [14, 71] width 28 height 60
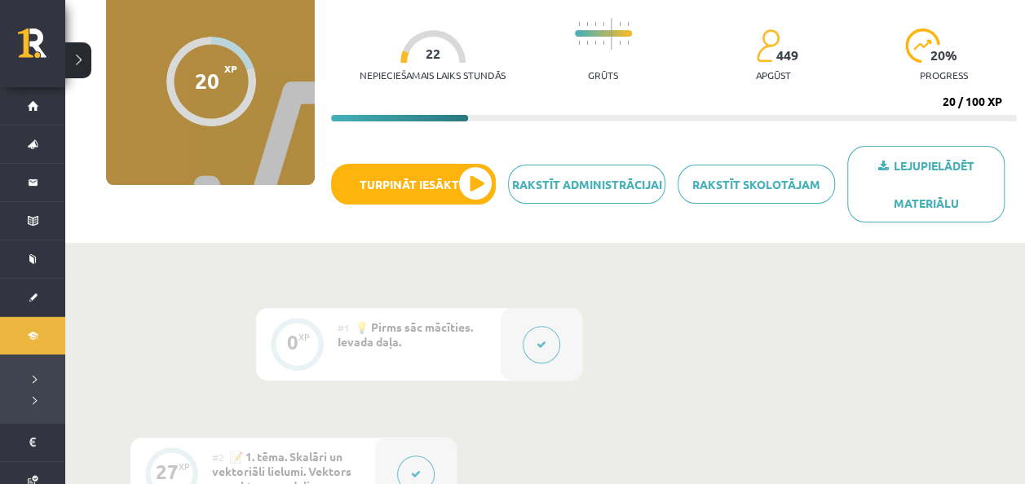
scroll to position [163, 0]
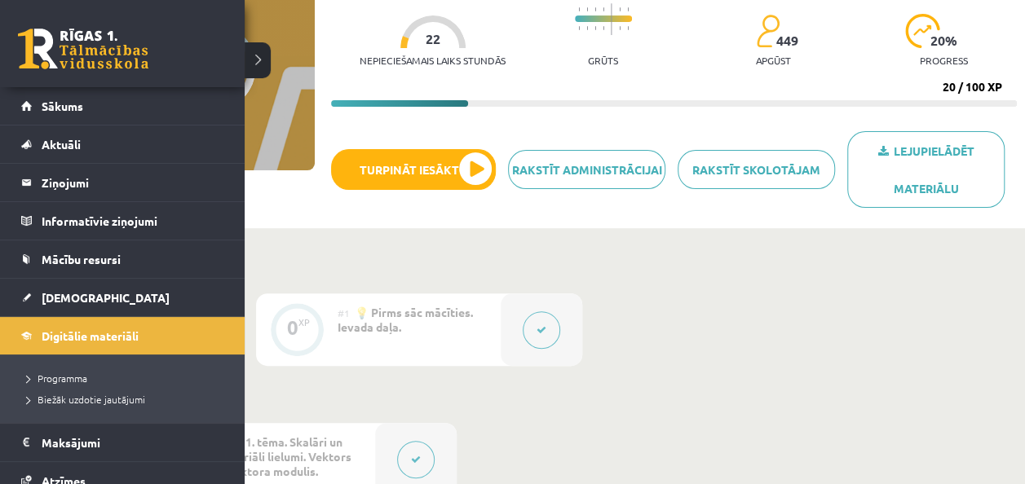
click at [78, 296] on span "[DEMOGRAPHIC_DATA]" at bounding box center [106, 297] width 128 height 15
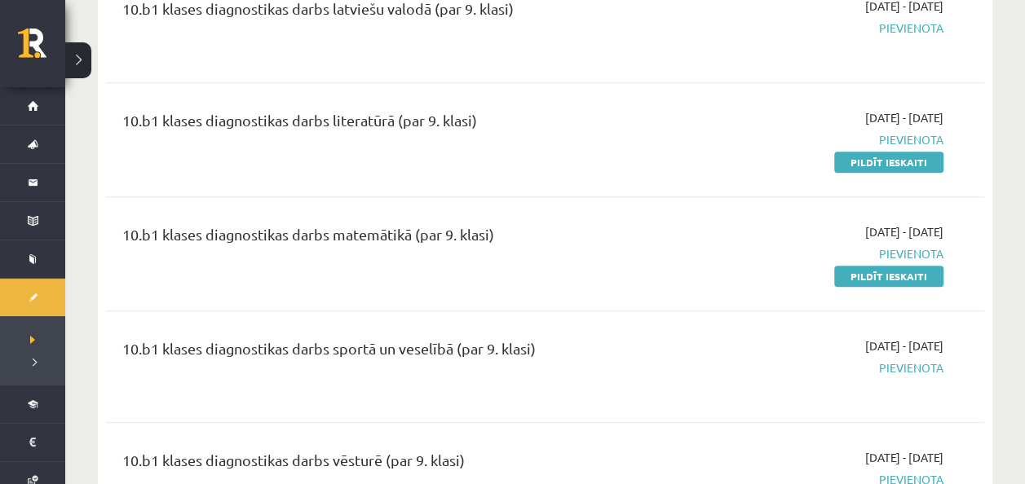
scroll to position [489, 0]
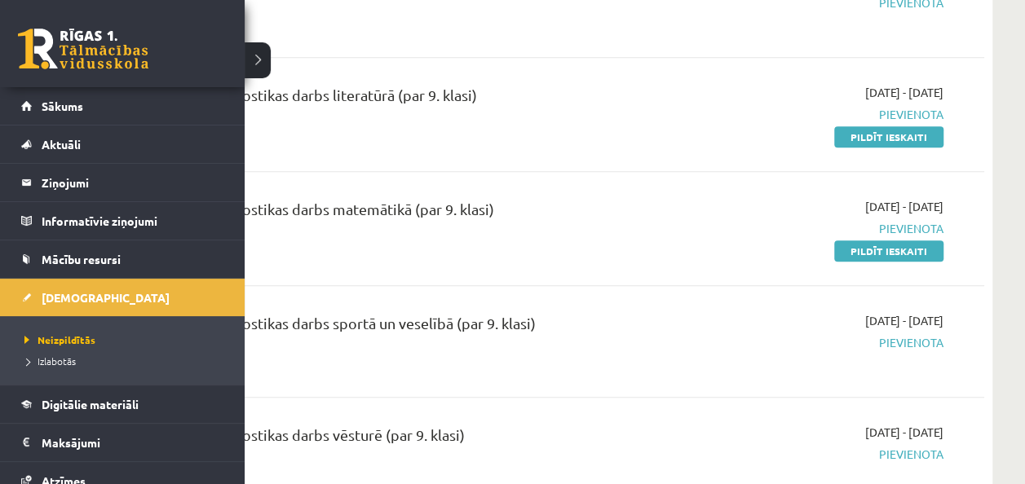
click at [63, 180] on legend "Ziņojumi 0" at bounding box center [133, 183] width 183 height 38
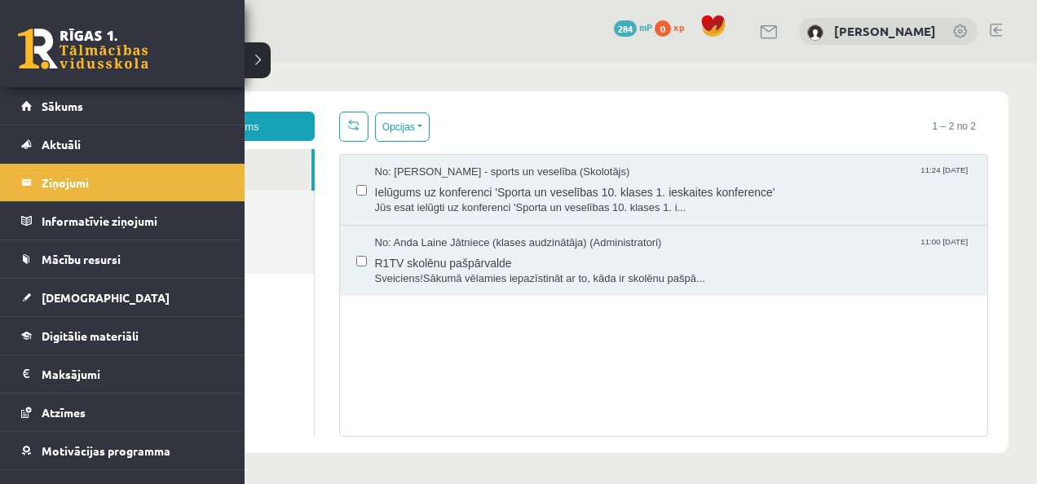
click at [62, 103] on span "Sākums" at bounding box center [63, 106] width 42 height 15
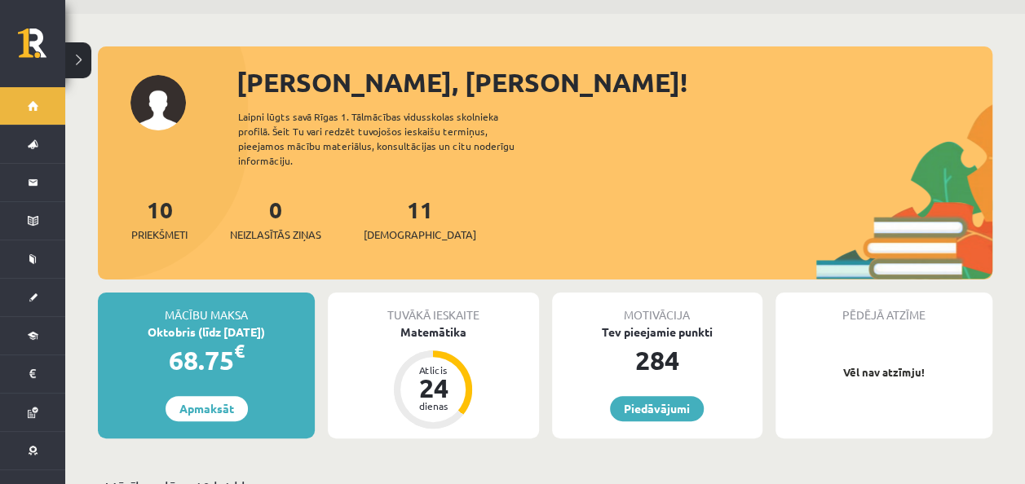
scroll to position [82, 0]
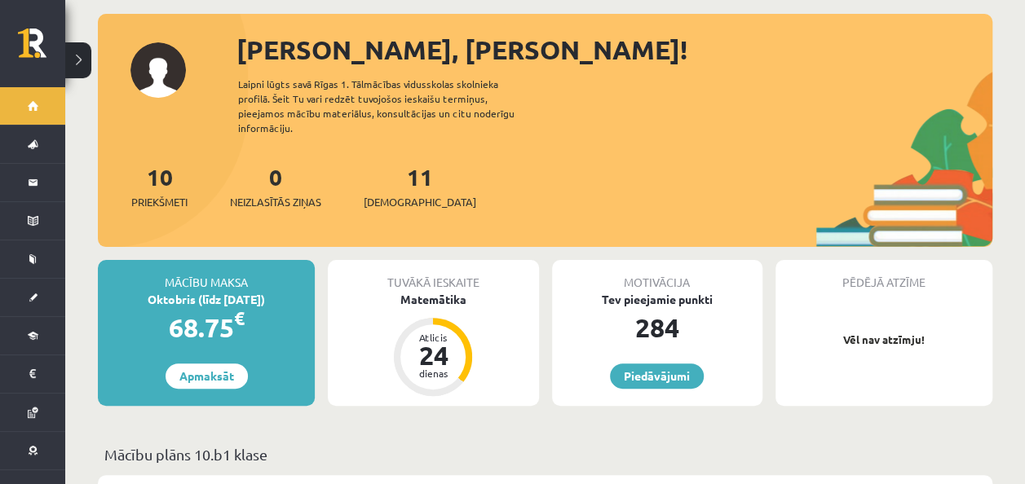
click at [442, 291] on div "Matemātika" at bounding box center [433, 299] width 210 height 17
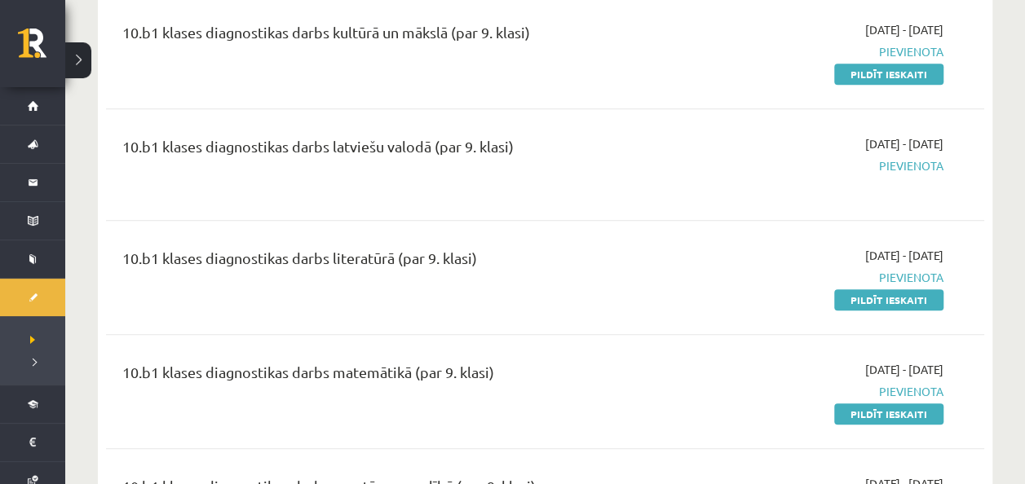
scroll to position [408, 0]
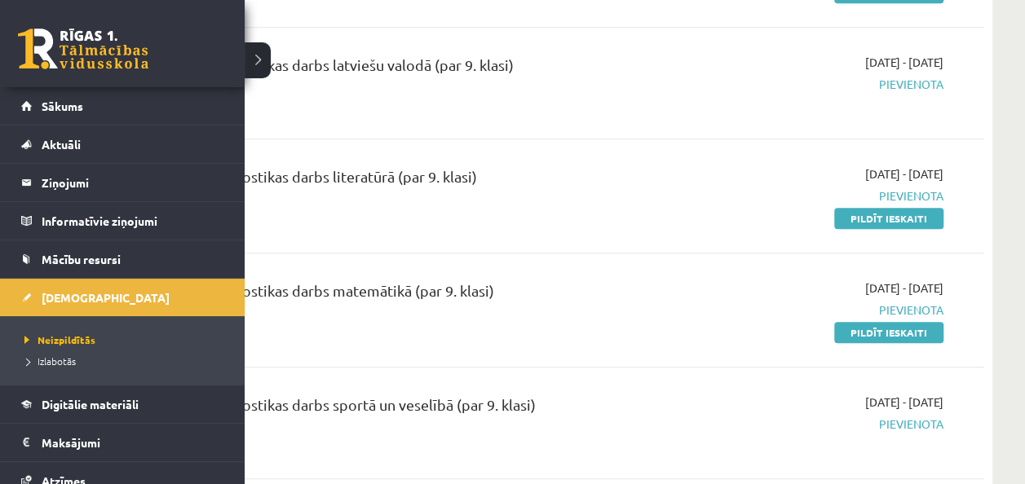
click at [46, 257] on span "Mācību resursi" at bounding box center [81, 259] width 79 height 15
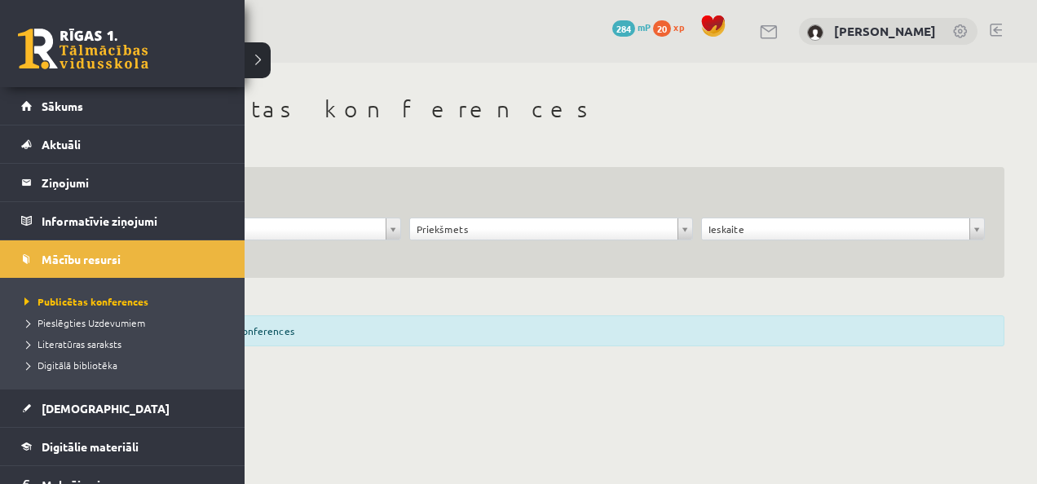
click at [127, 440] on span "Digitālie materiāli" at bounding box center [90, 447] width 97 height 15
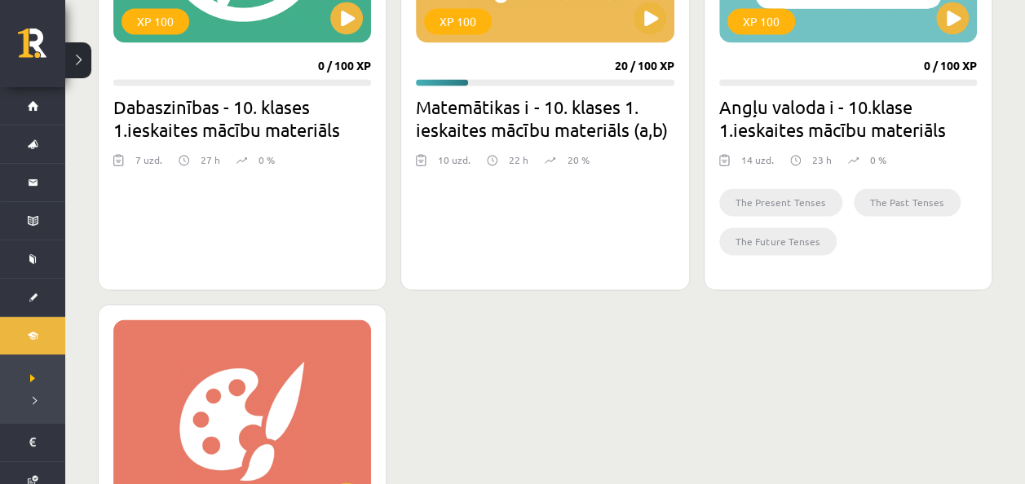
scroll to position [1060, 0]
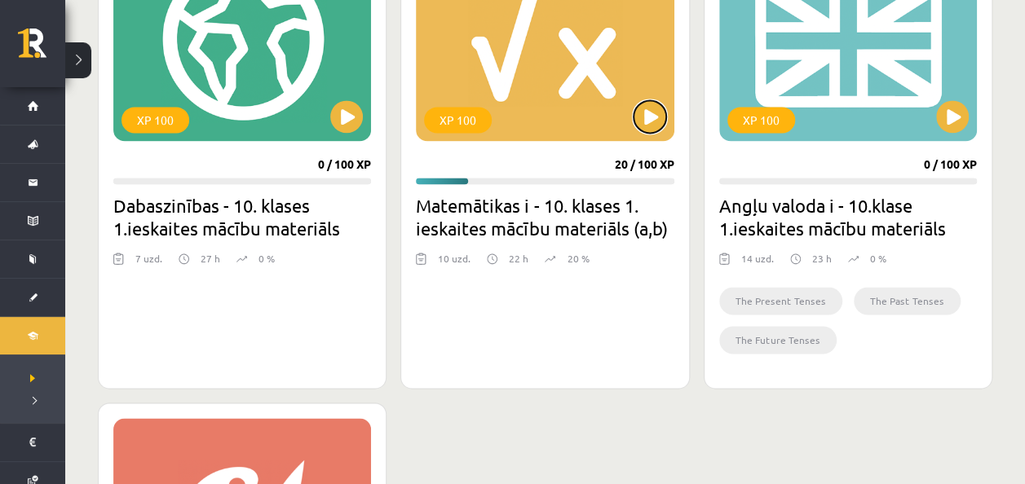
click at [652, 117] on button at bounding box center [650, 116] width 33 height 33
click at [662, 104] on div "XP 100" at bounding box center [545, 39] width 258 height 204
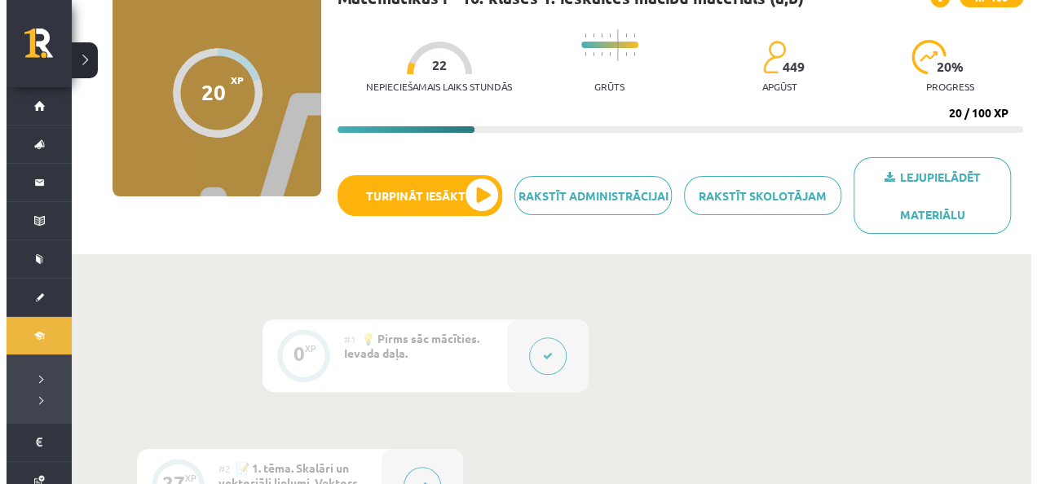
scroll to position [163, 0]
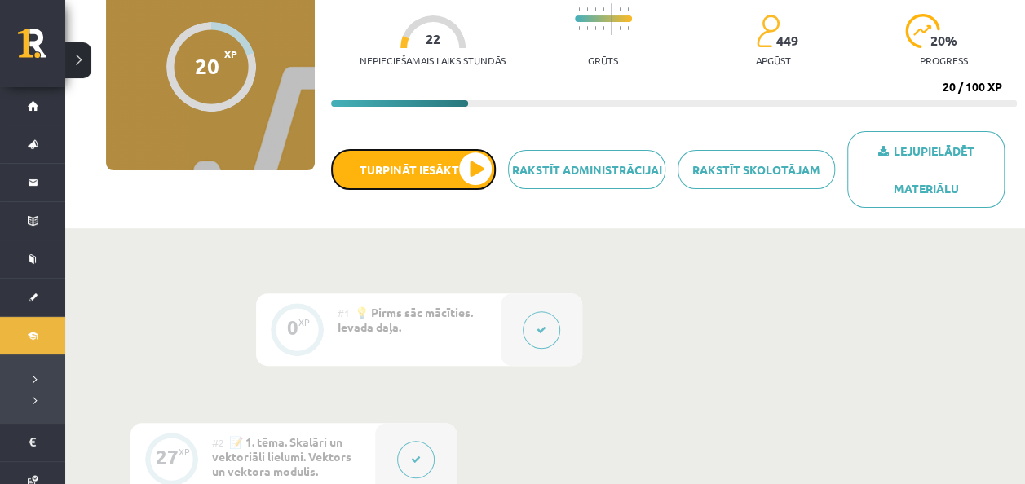
click at [465, 161] on button "Turpināt iesākto" at bounding box center [413, 169] width 165 height 41
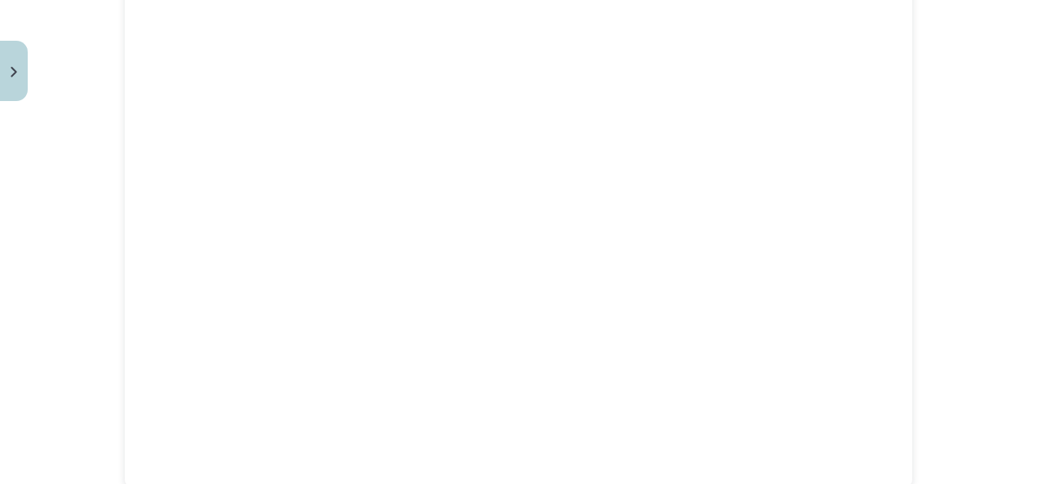
scroll to position [1468, 0]
